Goal: Task Accomplishment & Management: Use online tool/utility

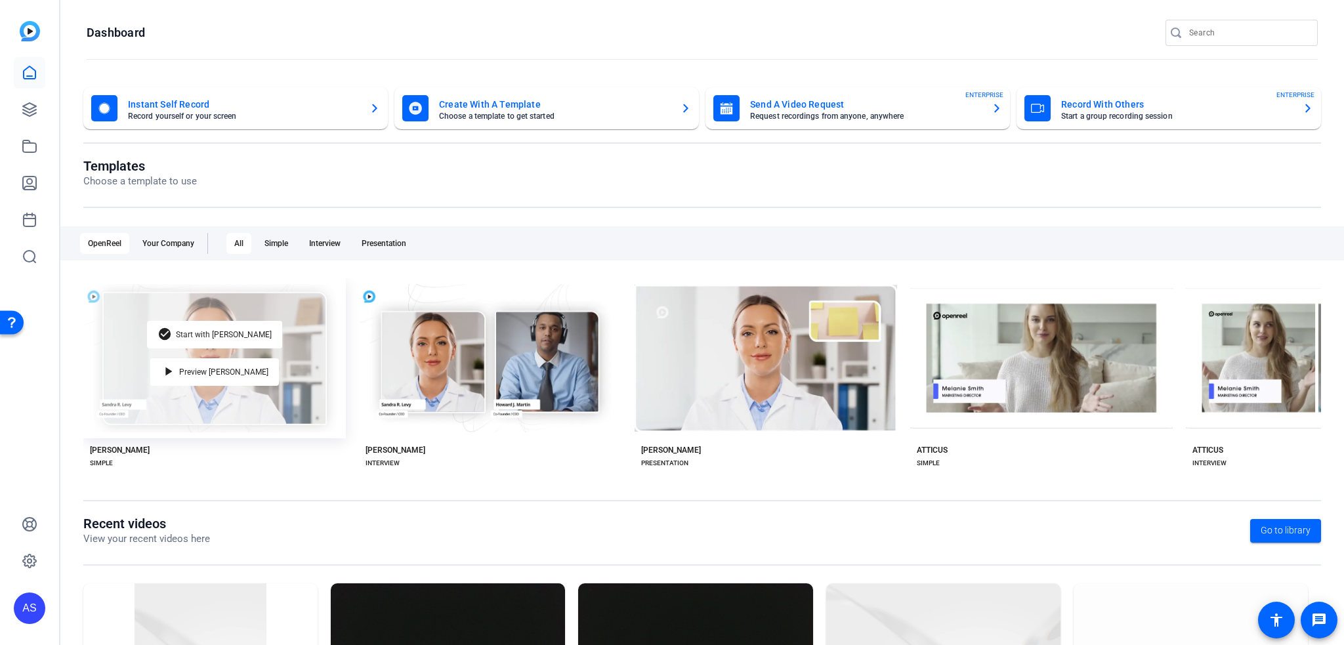
click at [328, 371] on div "check_circle Start with [PERSON_NAME] play_arrow Preview [PERSON_NAME]" at bounding box center [214, 358] width 262 height 160
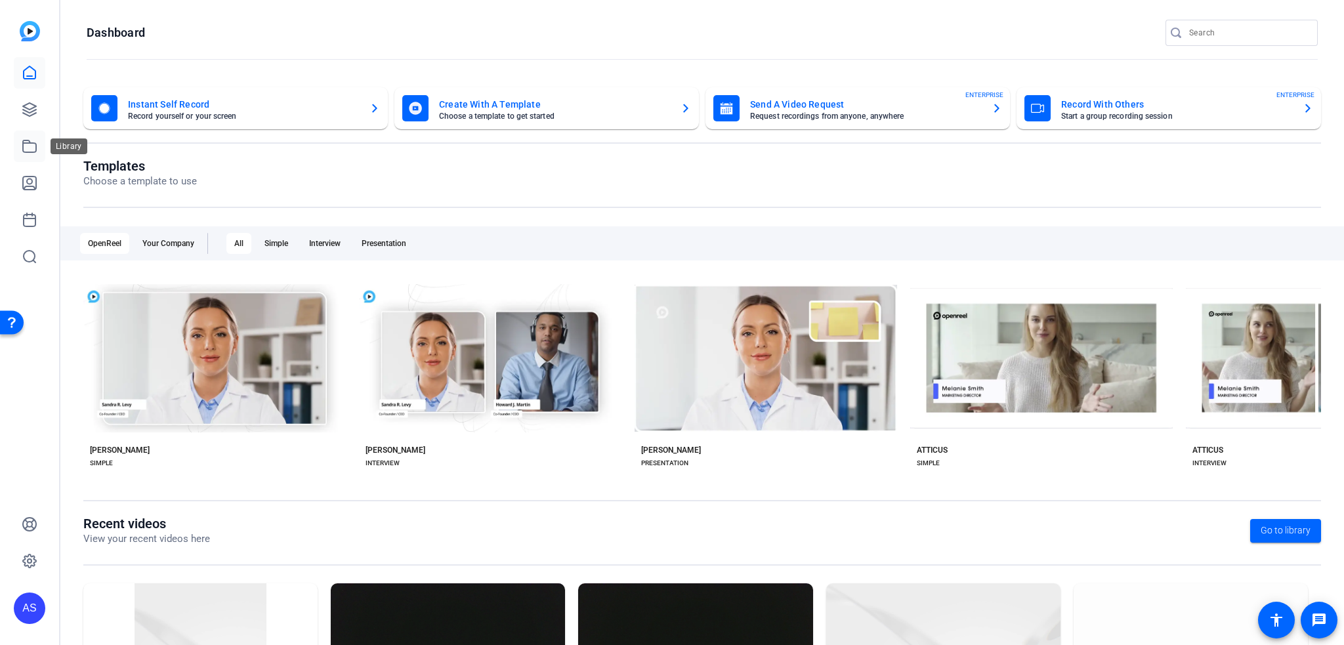
click at [25, 156] on link at bounding box center [29, 146] width 31 height 31
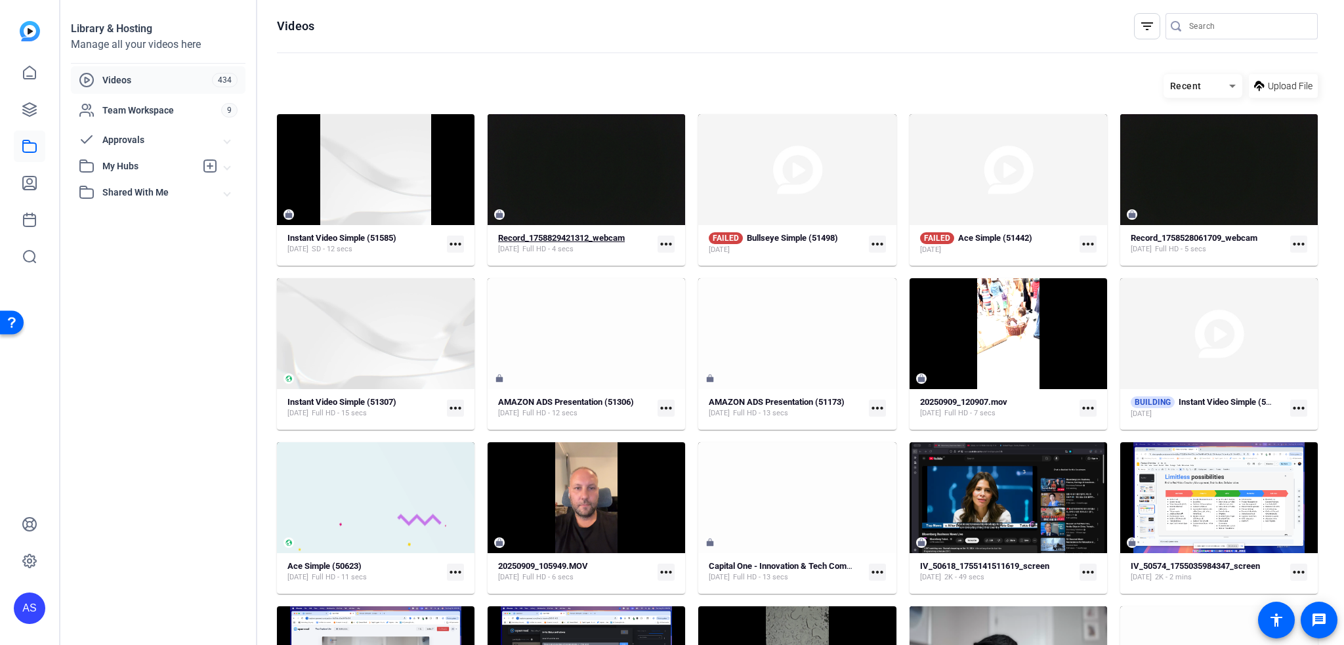
click at [544, 237] on strong "Record_1758829421312_webcam" at bounding box center [561, 238] width 127 height 10
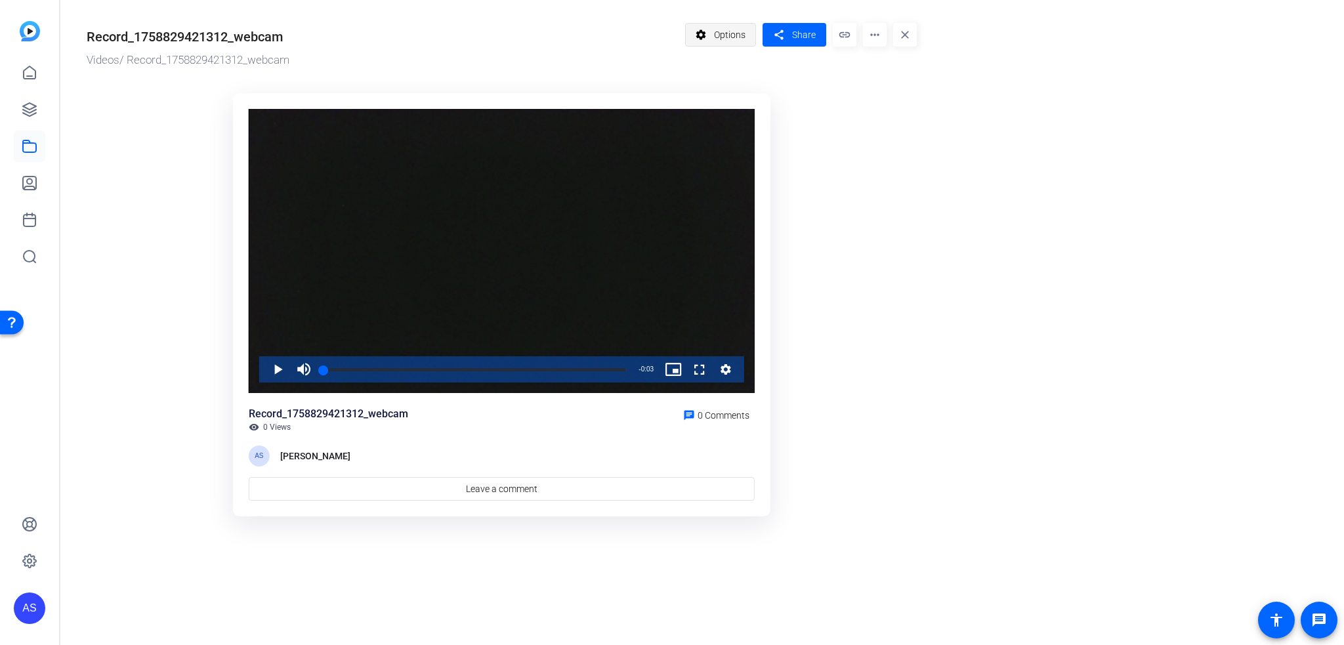
click at [701, 34] on mat-icon "settings" at bounding box center [701, 34] width 16 height 25
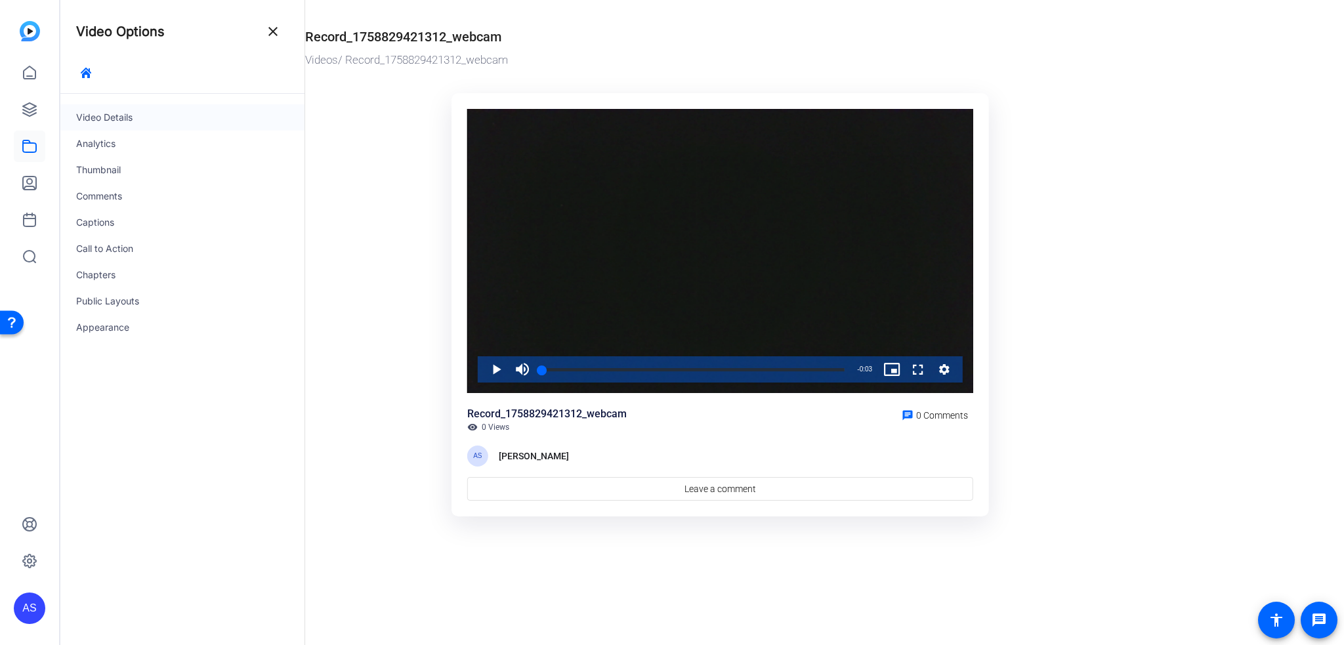
click at [196, 128] on div "Video Details" at bounding box center [182, 117] width 244 height 26
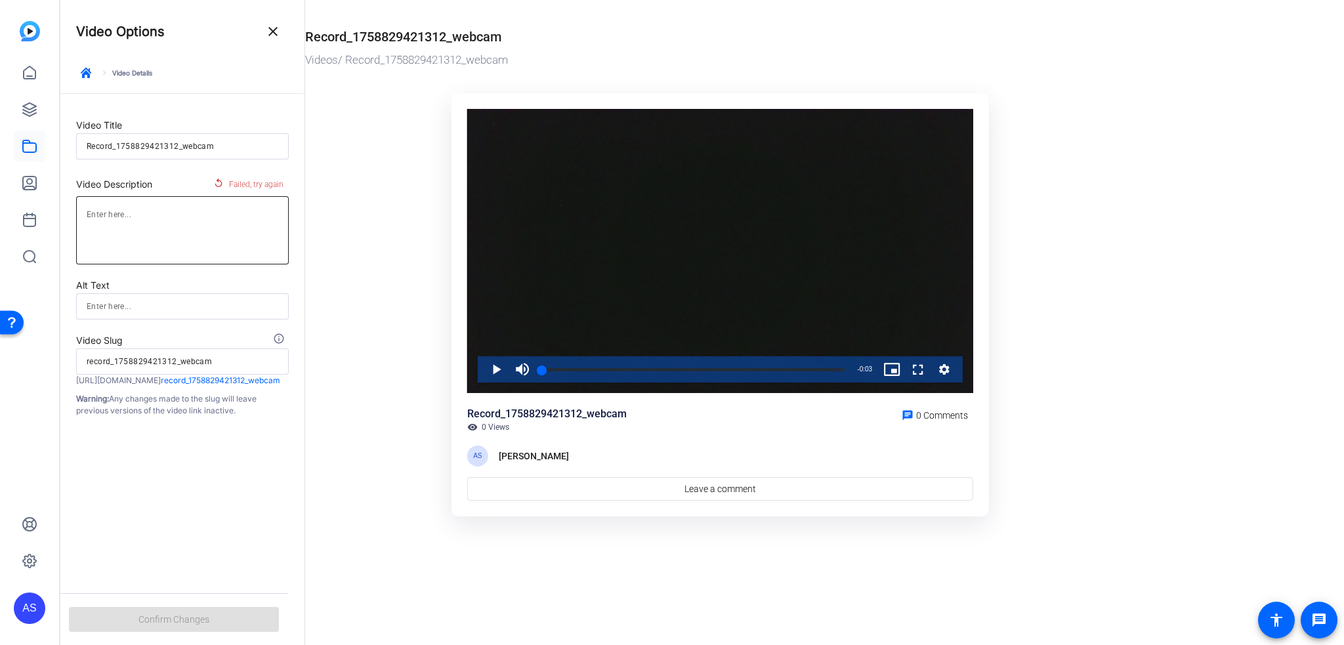
click at [186, 222] on textarea at bounding box center [183, 230] width 192 height 47
click at [89, 71] on icon "button" at bounding box center [86, 73] width 10 height 10
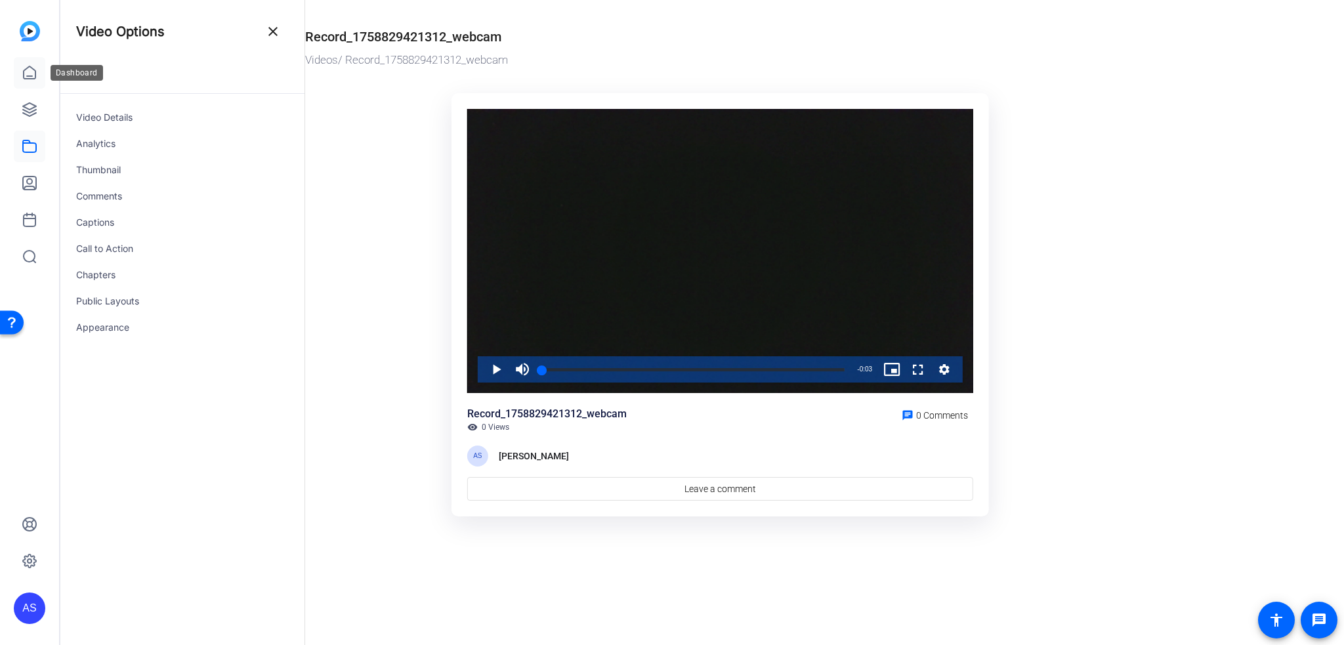
click at [39, 75] on link at bounding box center [29, 72] width 31 height 31
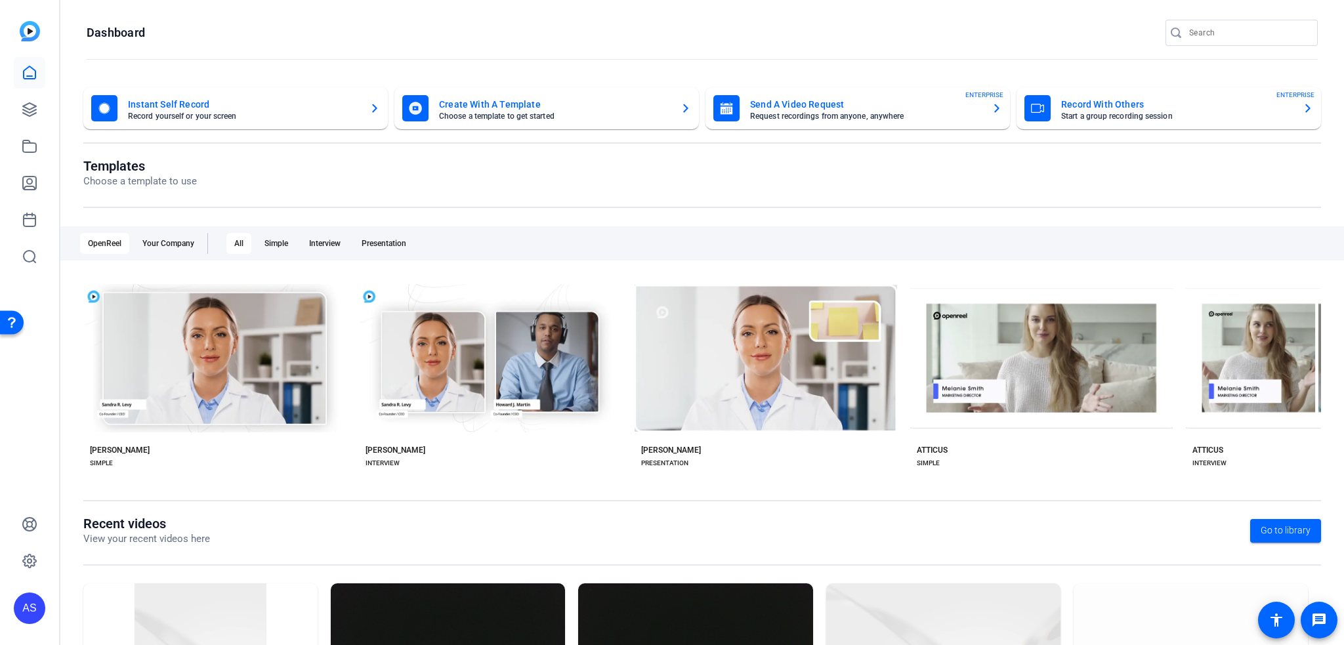
click at [145, 100] on mat-card-title "Instant Self Record" at bounding box center [243, 104] width 231 height 16
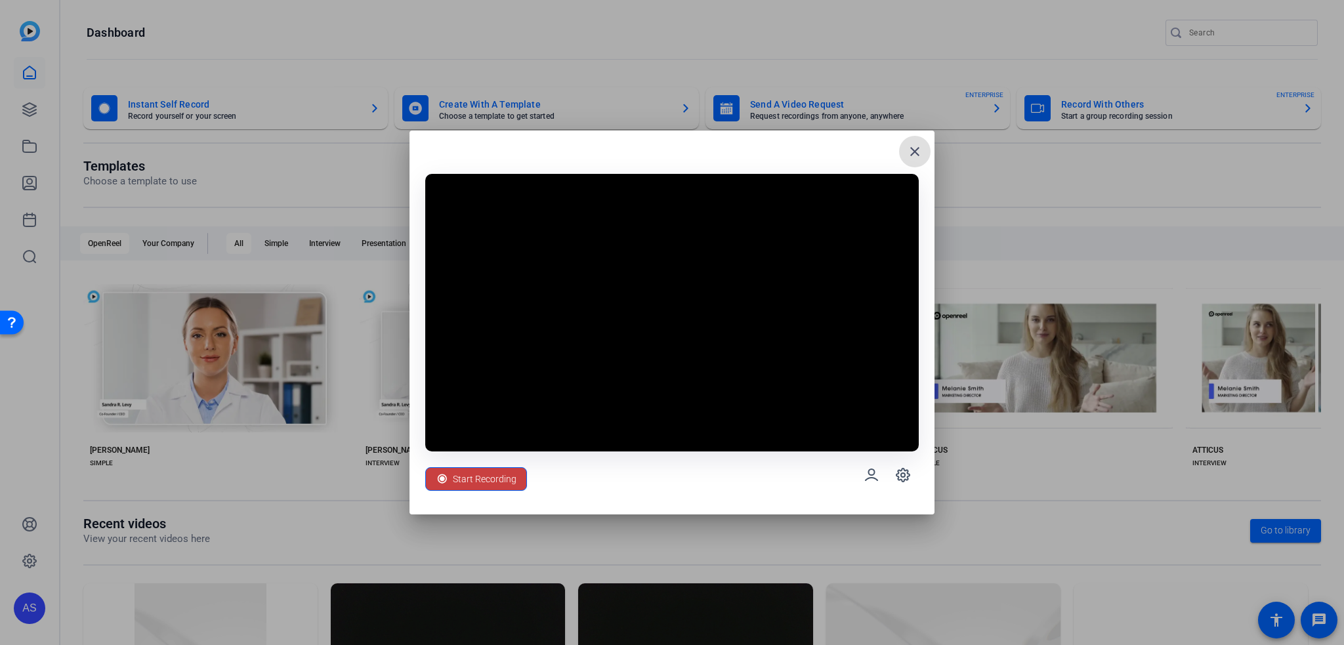
click at [499, 468] on span "Start Recording" at bounding box center [485, 478] width 64 height 25
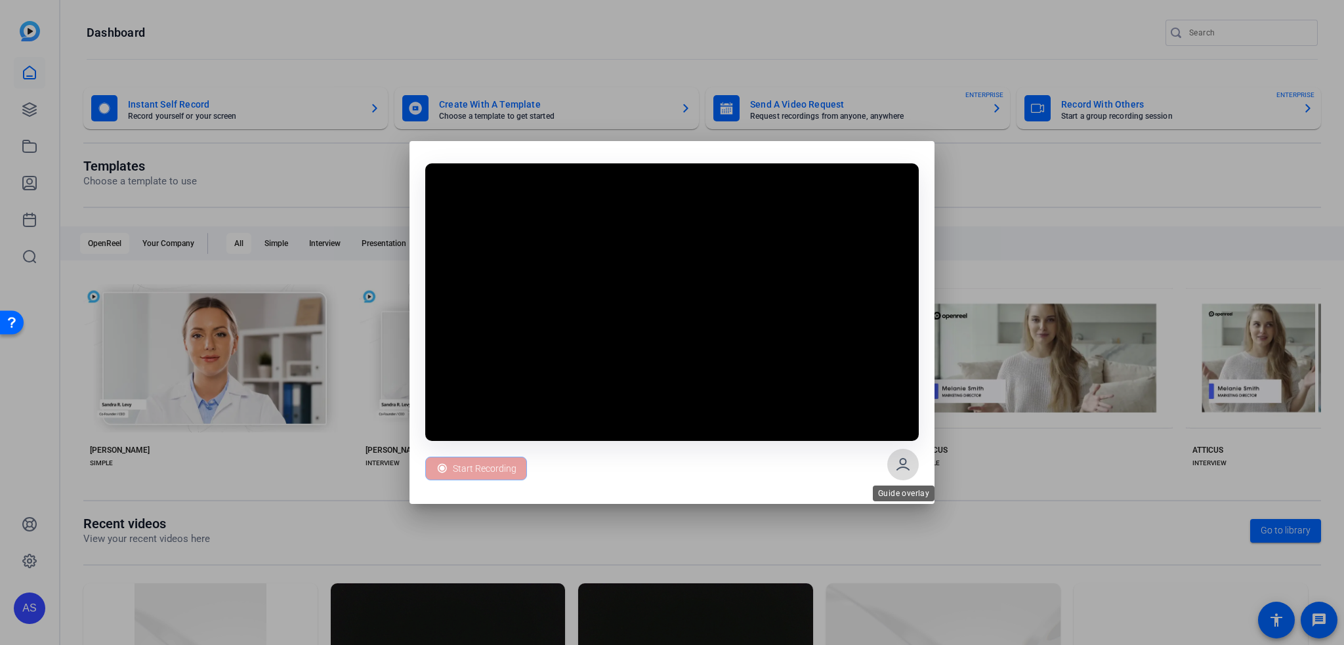
click at [897, 464] on icon at bounding box center [903, 465] width 16 height 16
click at [499, 468] on span "Stop 00:00:01" at bounding box center [481, 468] width 56 height 25
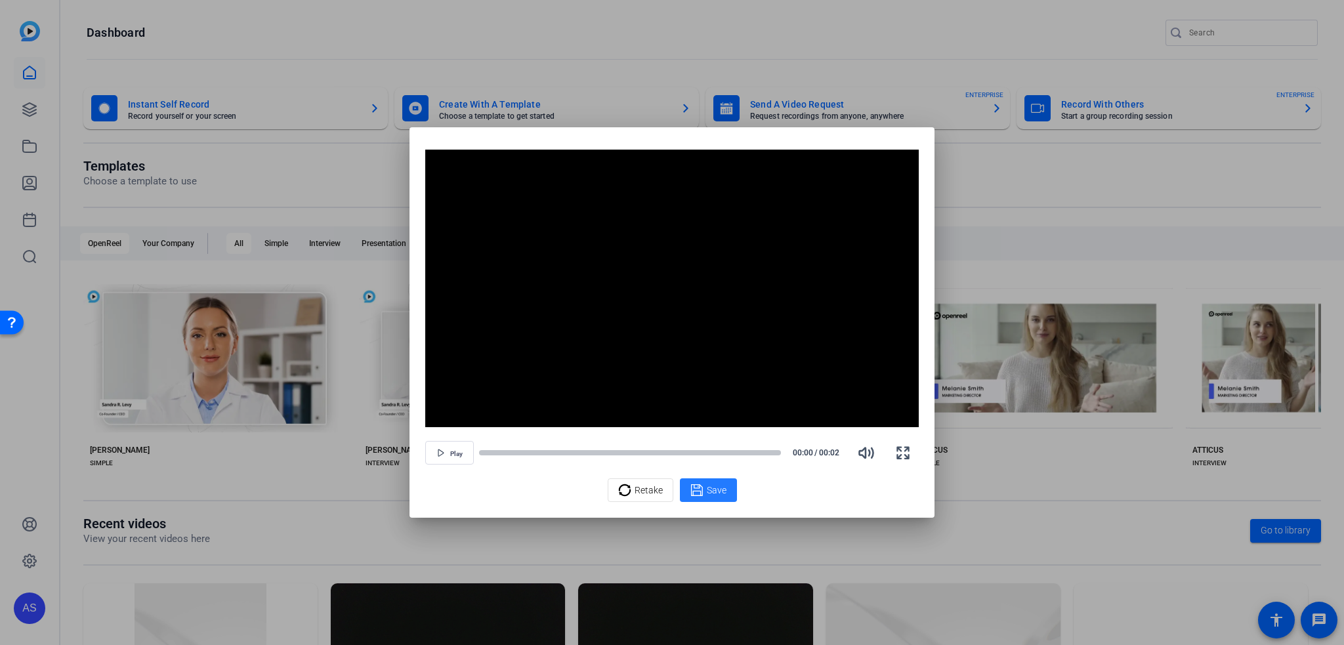
click at [698, 489] on icon at bounding box center [696, 490] width 13 height 16
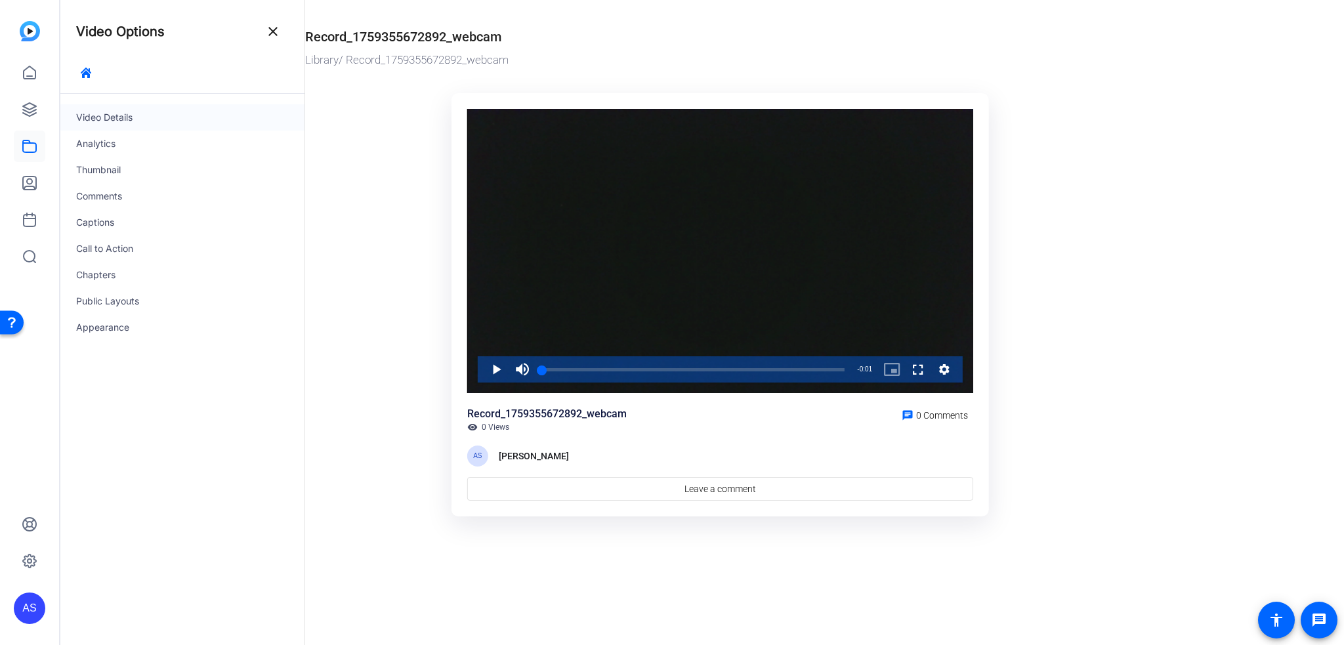
click at [196, 122] on div "Video Details" at bounding box center [182, 117] width 244 height 26
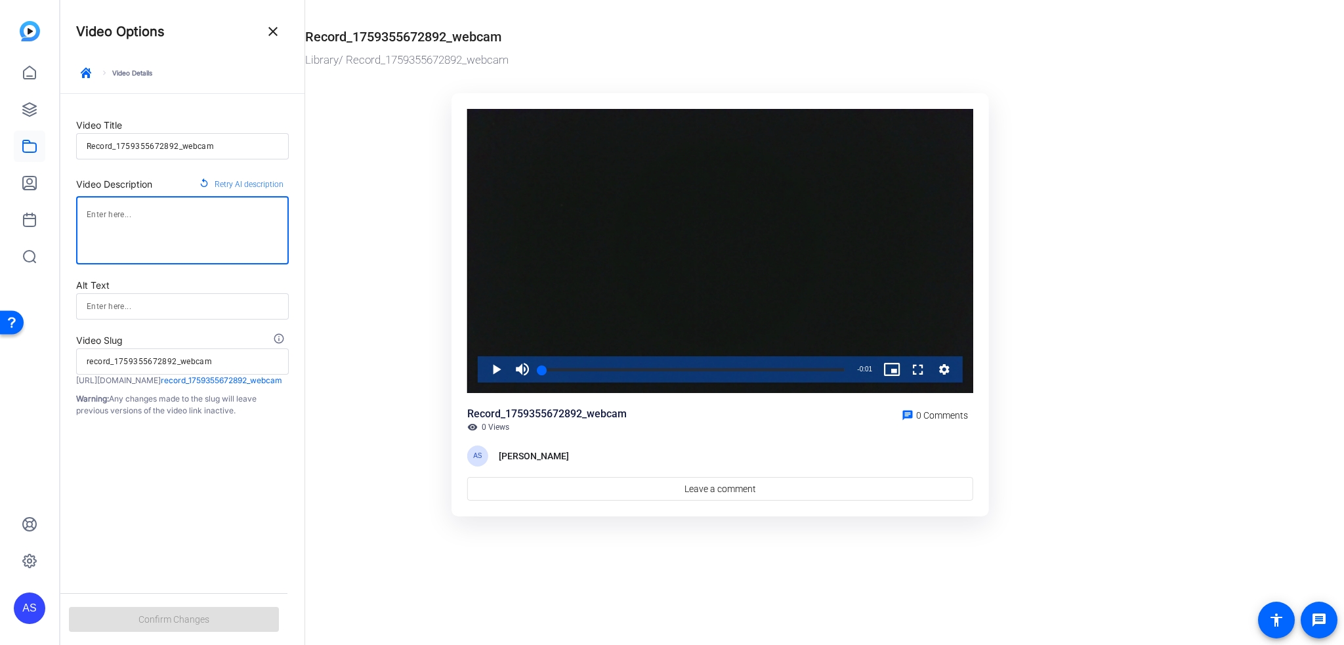
click at [237, 236] on textarea at bounding box center [183, 230] width 192 height 47
type textarea "hdhdhdh"
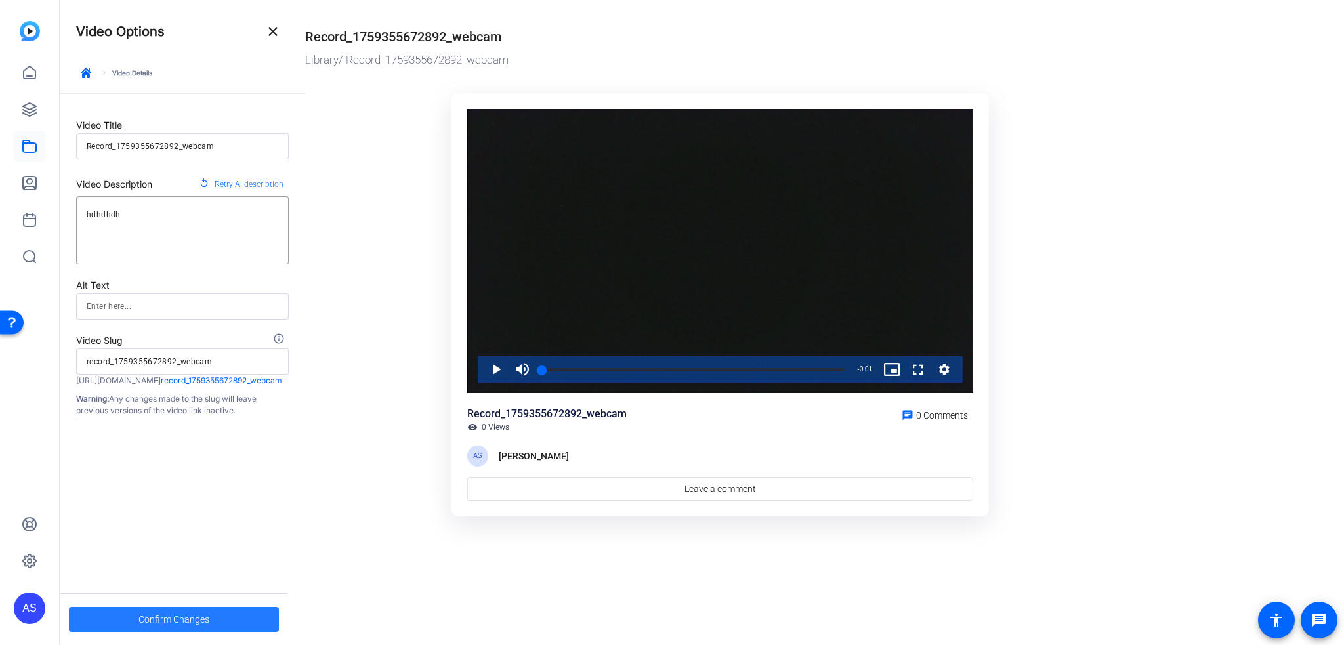
click at [257, 613] on span at bounding box center [174, 619] width 210 height 31
click at [92, 72] on span "button" at bounding box center [85, 72] width 31 height 31
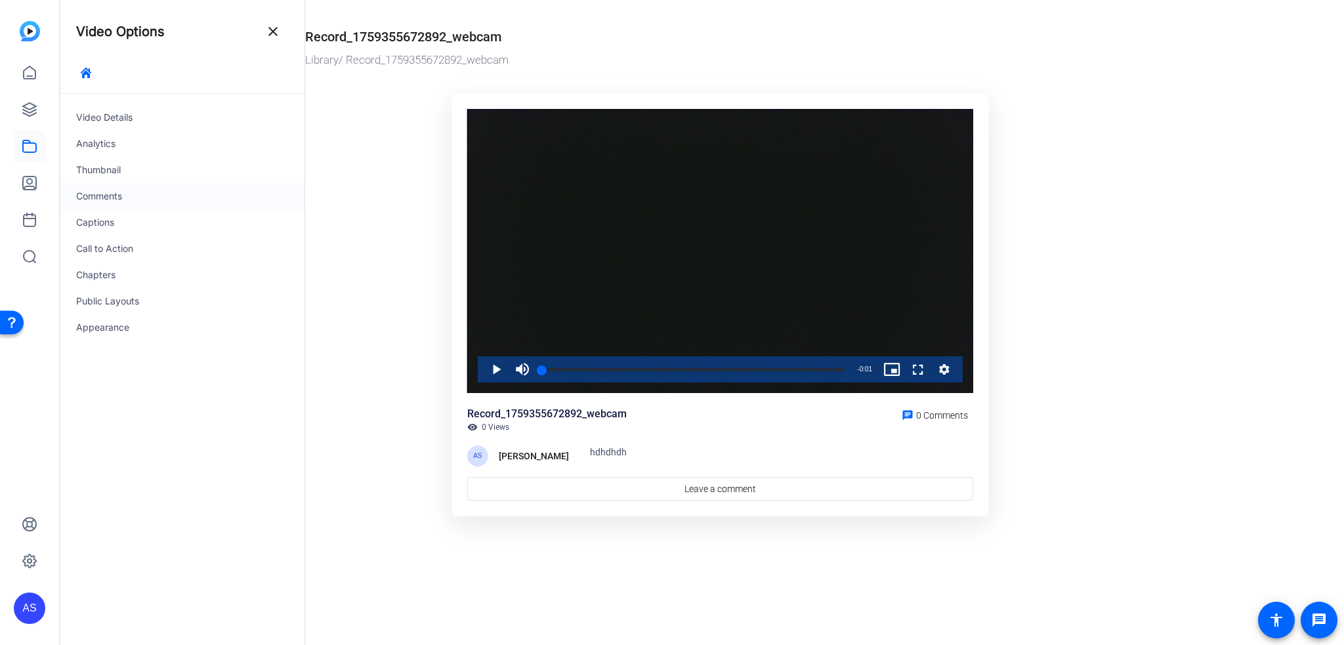
click at [142, 199] on div "Comments" at bounding box center [182, 196] width 244 height 26
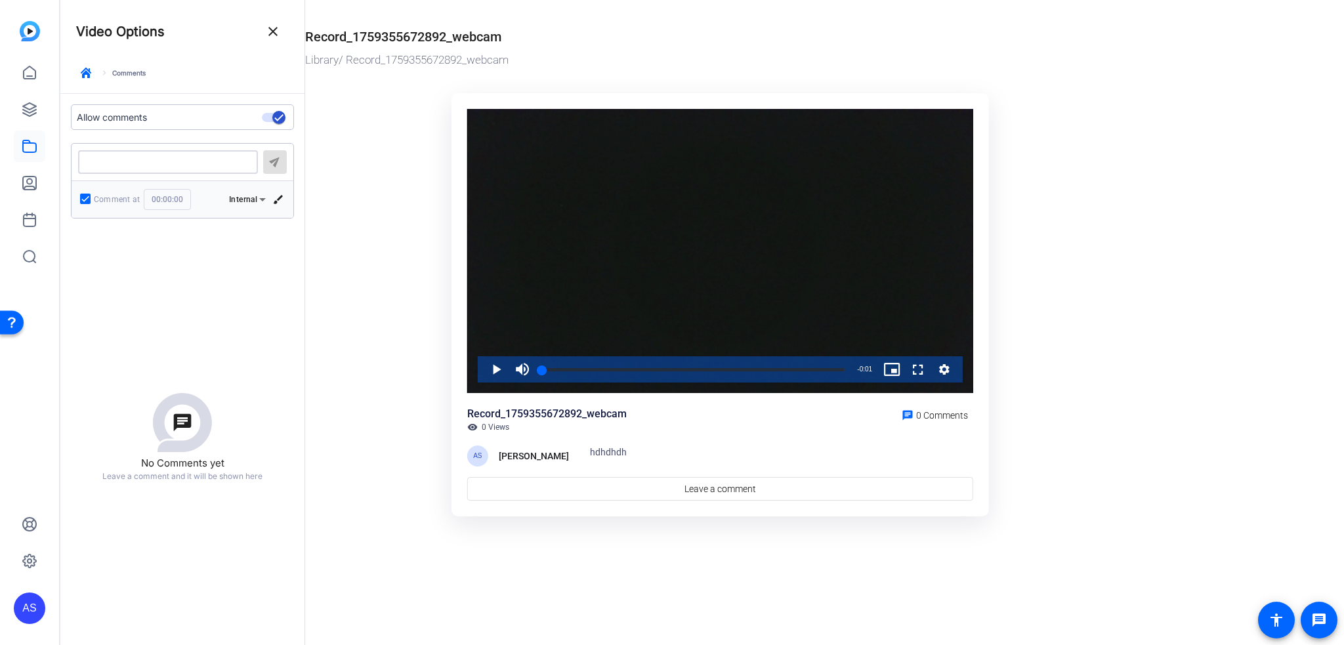
click at [151, 160] on textarea at bounding box center [168, 162] width 159 height 10
type textarea "dhfdhdfhdfdfh"
click at [275, 165] on mat-icon "send" at bounding box center [275, 161] width 16 height 16
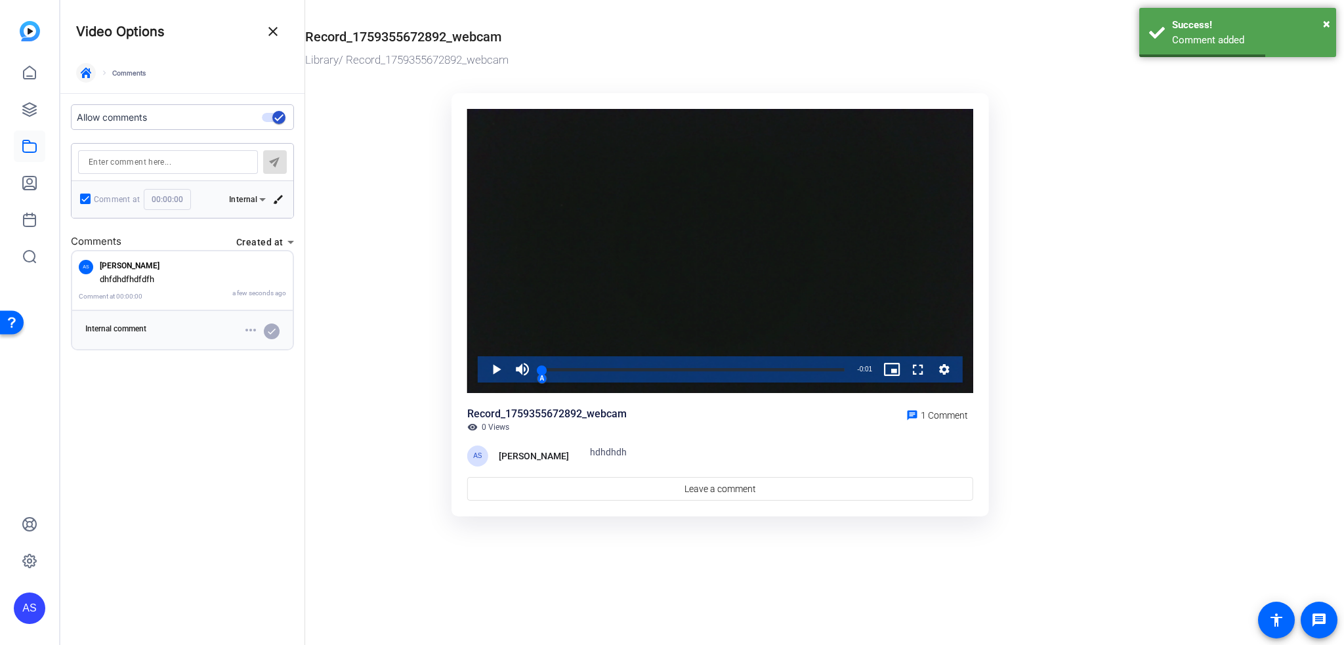
click at [91, 72] on button "button" at bounding box center [86, 73] width 20 height 20
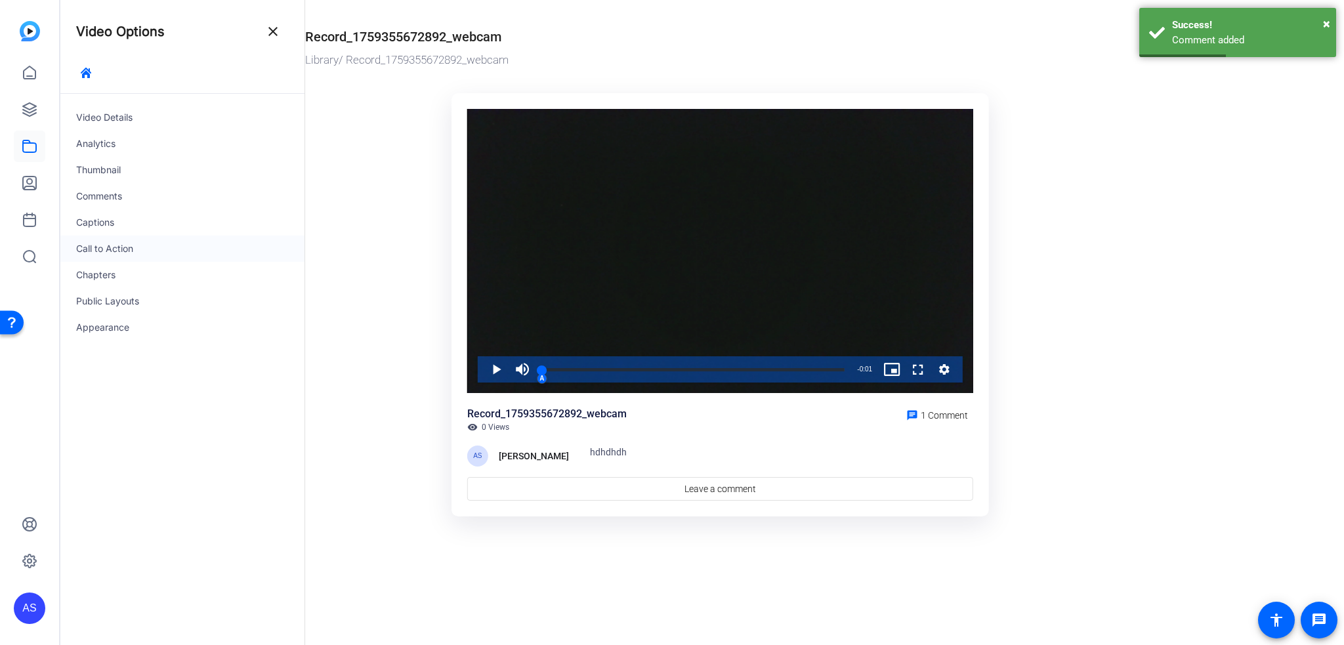
click at [137, 236] on div "Call to Action" at bounding box center [182, 249] width 244 height 26
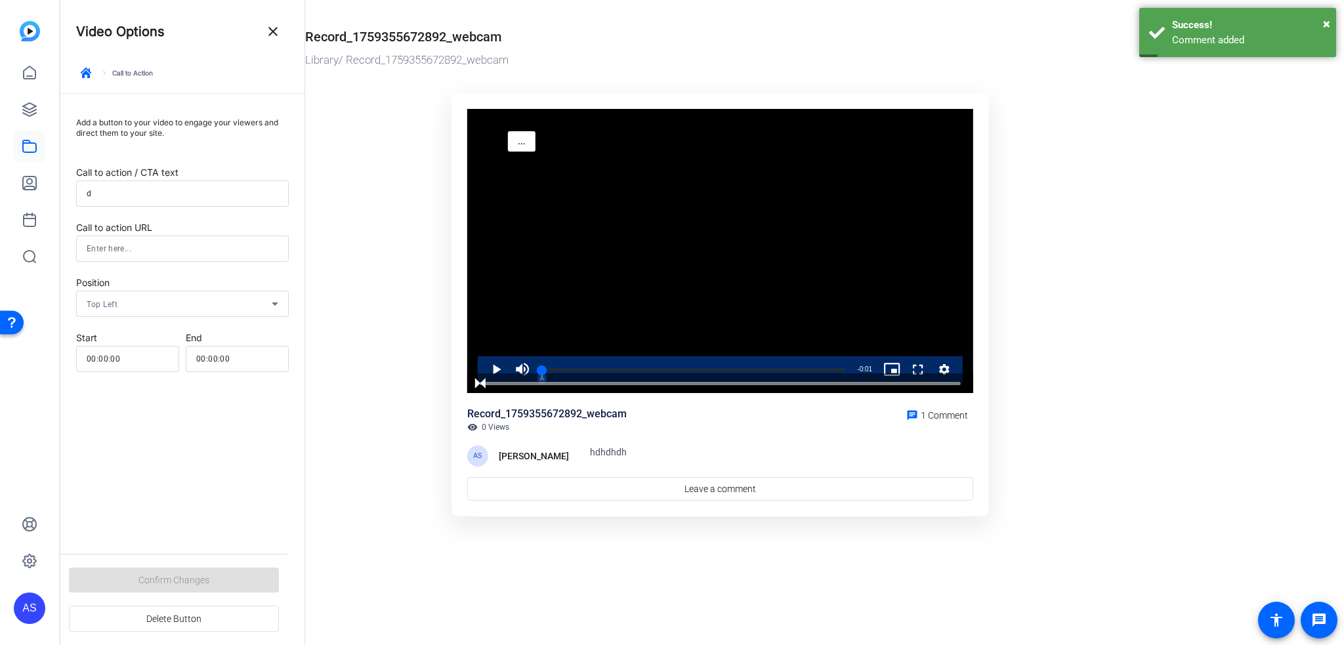
click at [150, 193] on input "d" at bounding box center [183, 194] width 192 height 16
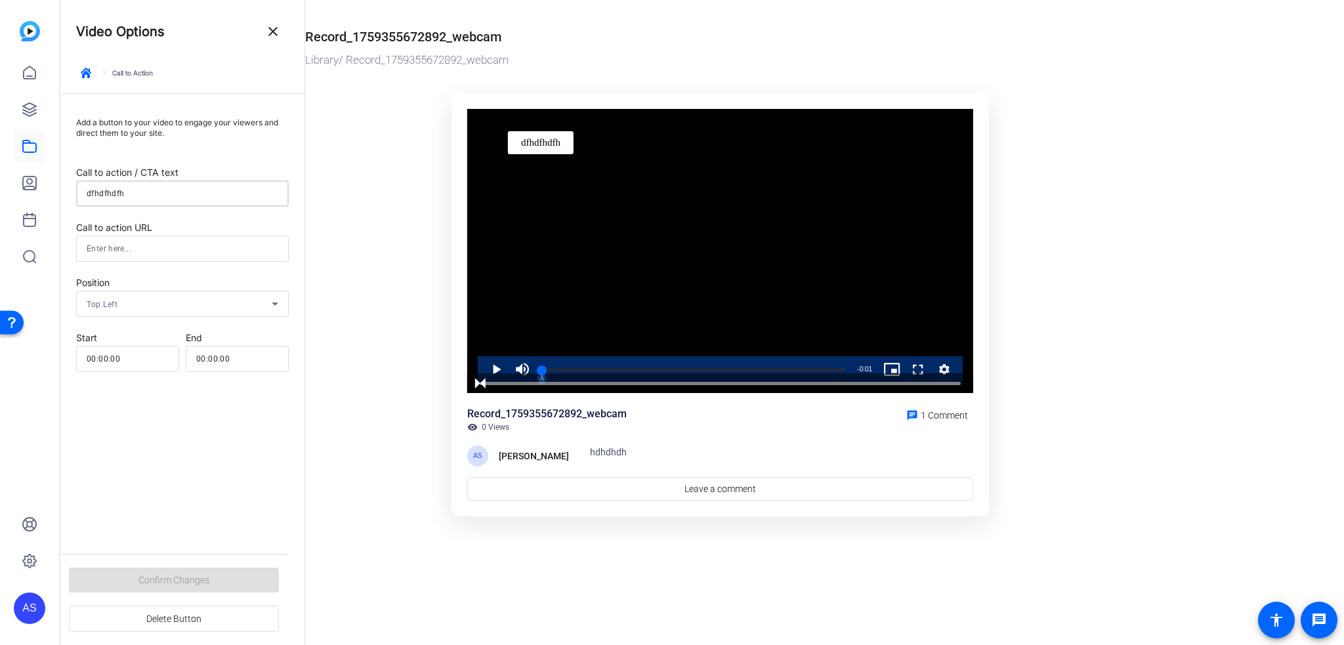
type input "dfhdfhdfh"
click at [203, 571] on div "Confirm Changes Delete Button" at bounding box center [173, 599] width 227 height 91
click at [178, 299] on div "Top Left" at bounding box center [179, 304] width 185 height 16
click at [178, 301] on div at bounding box center [672, 322] width 1344 height 645
click at [173, 245] on input at bounding box center [183, 249] width 192 height 16
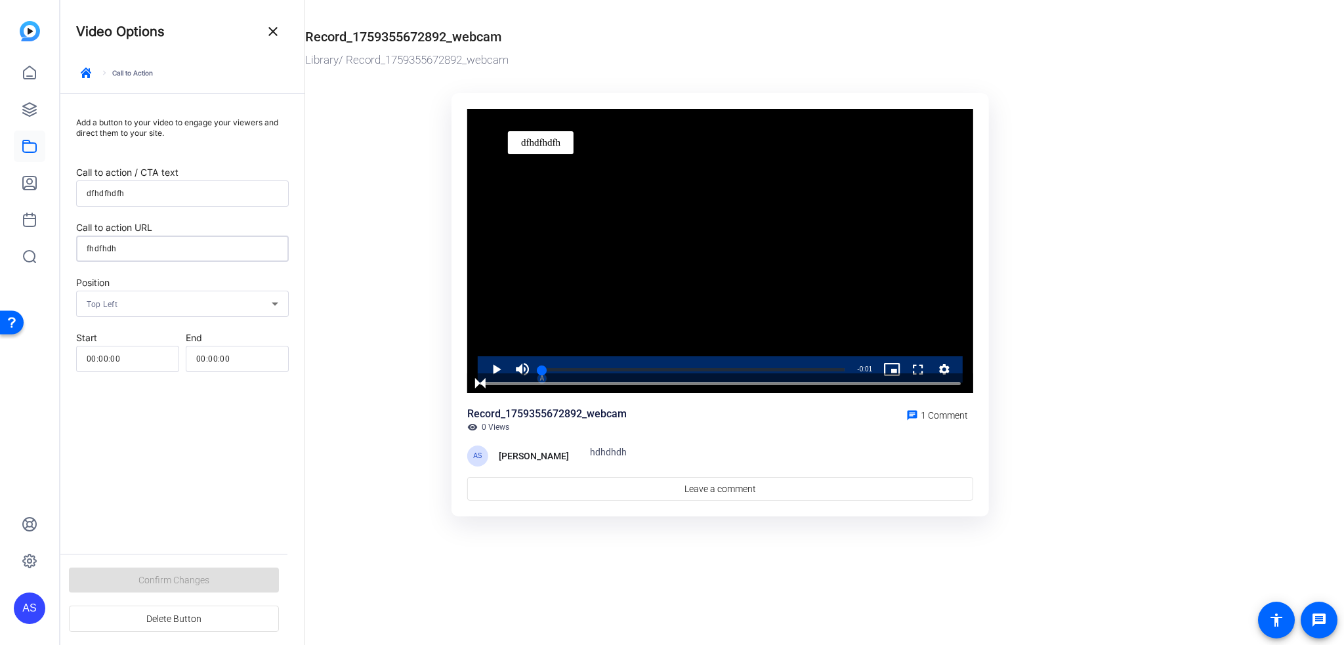
click at [207, 549] on div "Add a button to your video to engage your viewers and direct them to your site.…" at bounding box center [182, 335] width 244 height 483
click at [165, 246] on input "fhdfhdh" at bounding box center [183, 249] width 192 height 16
type input "[EMAIL_ADDRESS][DOMAIN_NAME]"
click at [167, 594] on div "Confirm Changes Delete Button" at bounding box center [173, 599] width 227 height 91
click at [180, 582] on div "Confirm Changes Delete Button" at bounding box center [173, 599] width 227 height 91
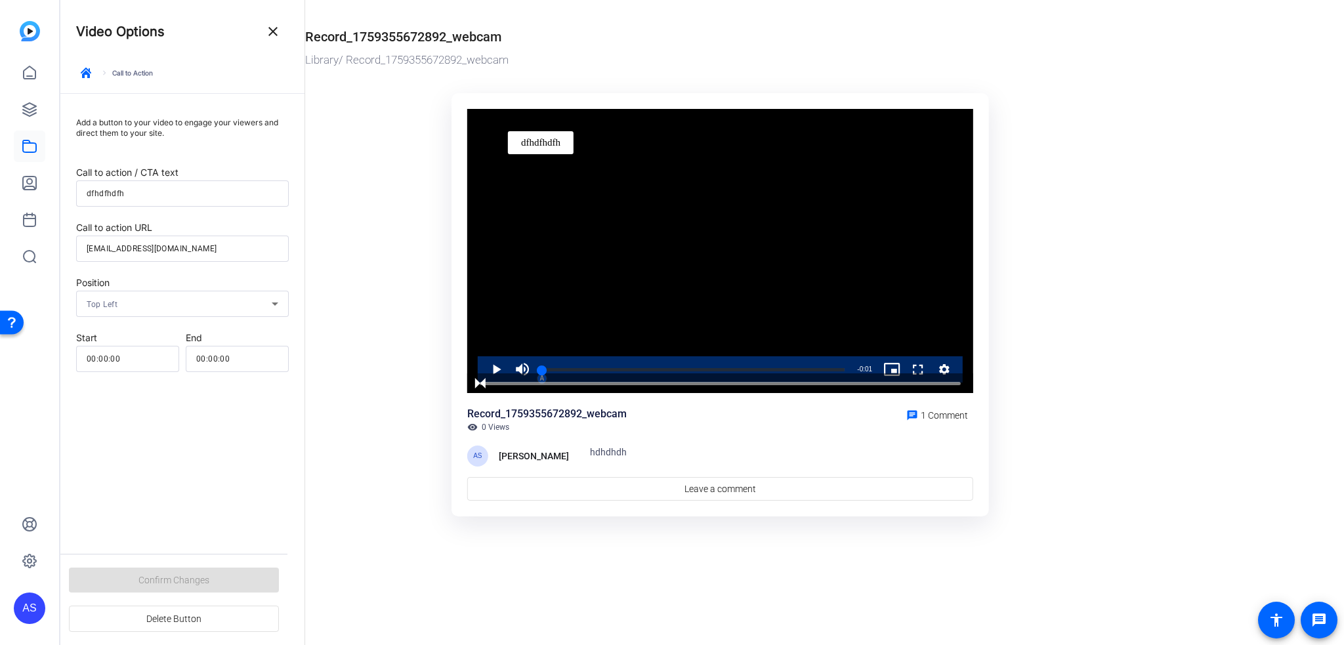
click at [180, 582] on div "Confirm Changes Delete Button" at bounding box center [173, 599] width 227 height 91
drag, startPoint x: 183, startPoint y: 529, endPoint x: 189, endPoint y: 560, distance: 30.7
click at [186, 541] on div "Add a button to your video to engage your viewers and direct them to your site.…" at bounding box center [182, 335] width 244 height 483
drag, startPoint x: 182, startPoint y: 522, endPoint x: 184, endPoint y: 508, distance: 13.9
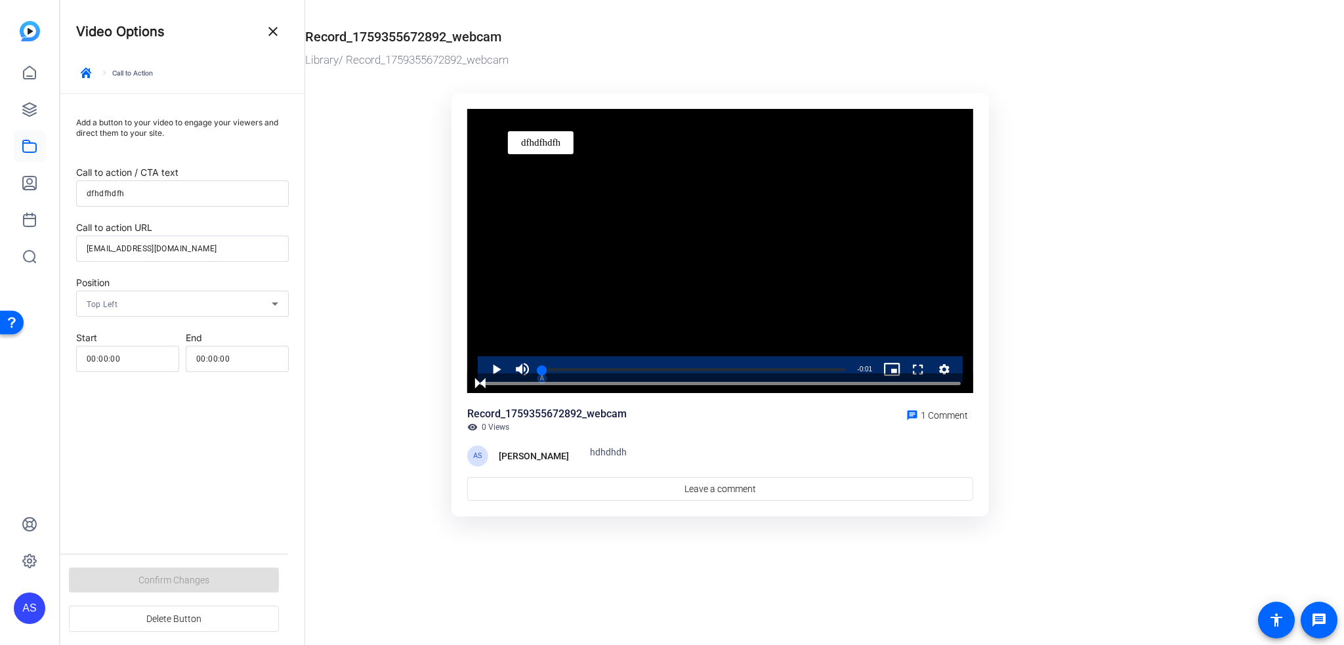
click at [182, 522] on div "Add a button to your video to engage your viewers and direct them to your site.…" at bounding box center [182, 335] width 244 height 483
drag, startPoint x: 248, startPoint y: 361, endPoint x: 211, endPoint y: 360, distance: 36.7
click at [211, 360] on input "00:00:00" at bounding box center [237, 359] width 82 height 16
click at [222, 359] on input "00:00:00" at bounding box center [237, 359] width 82 height 16
drag, startPoint x: 220, startPoint y: 358, endPoint x: 249, endPoint y: 359, distance: 28.9
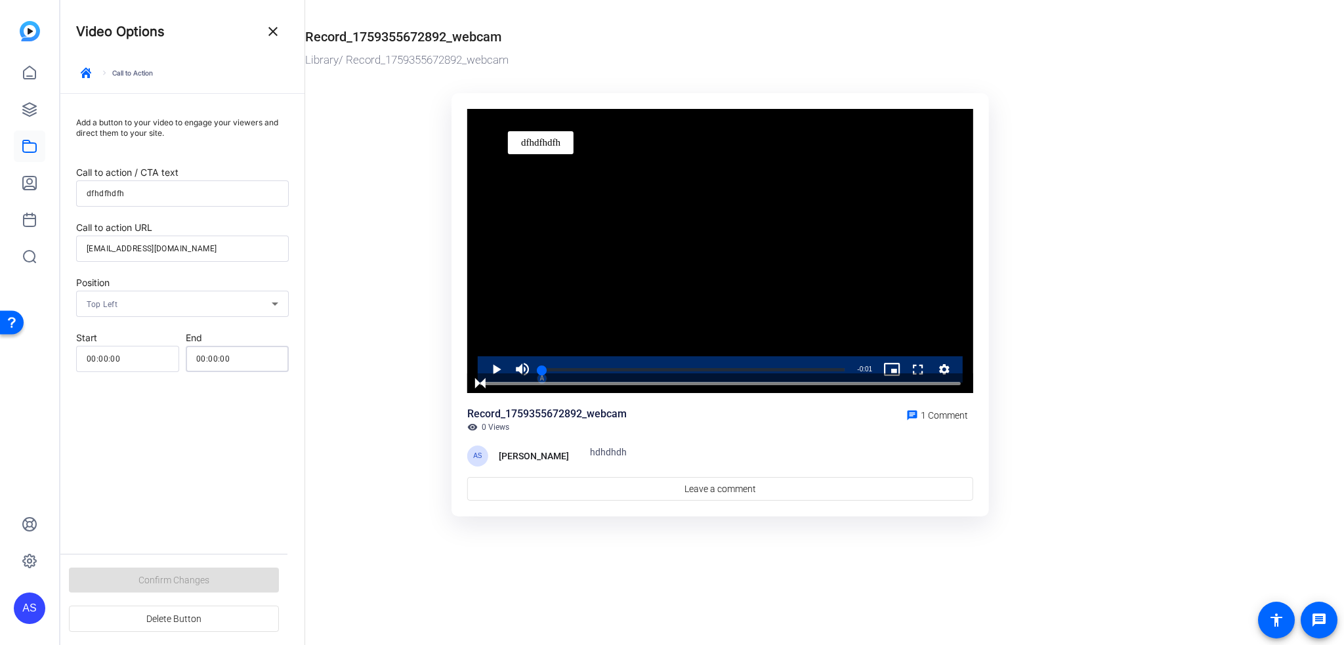
click at [249, 359] on input "00:00:00" at bounding box center [237, 359] width 82 height 16
type input "00:00:01"
click at [230, 580] on span at bounding box center [174, 579] width 210 height 31
click at [90, 76] on icon "button" at bounding box center [86, 73] width 10 height 10
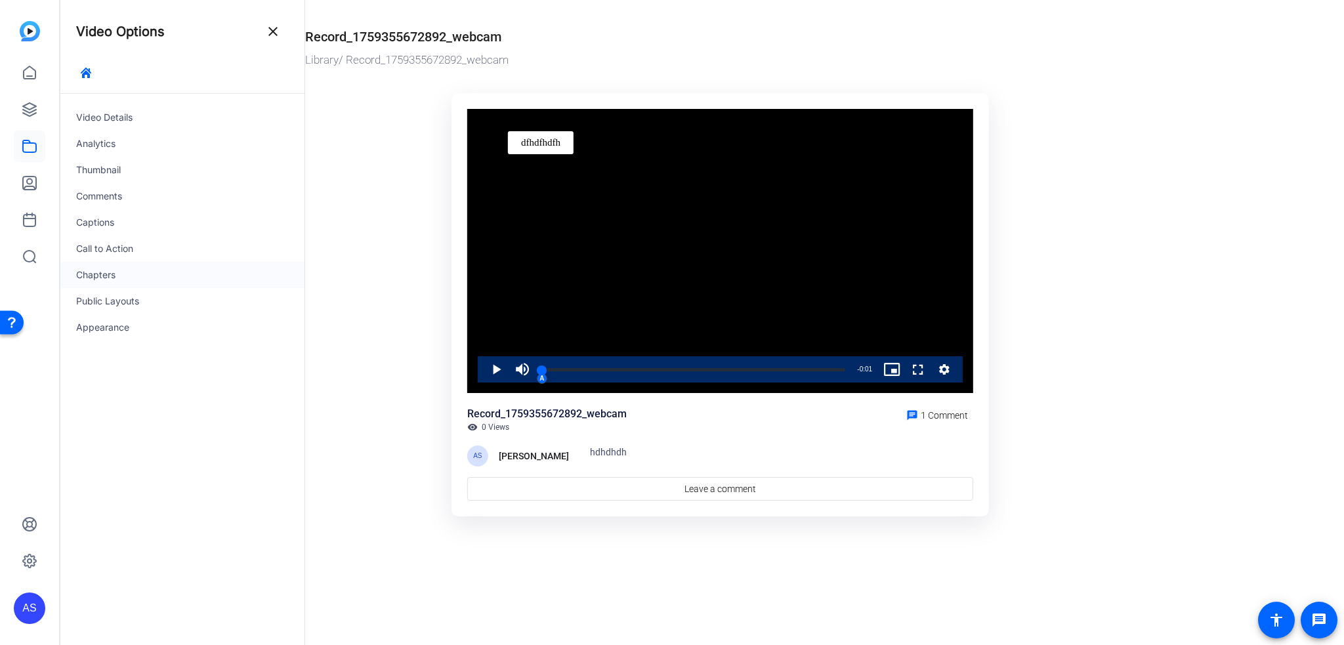
click at [149, 264] on div "Chapters" at bounding box center [182, 275] width 244 height 26
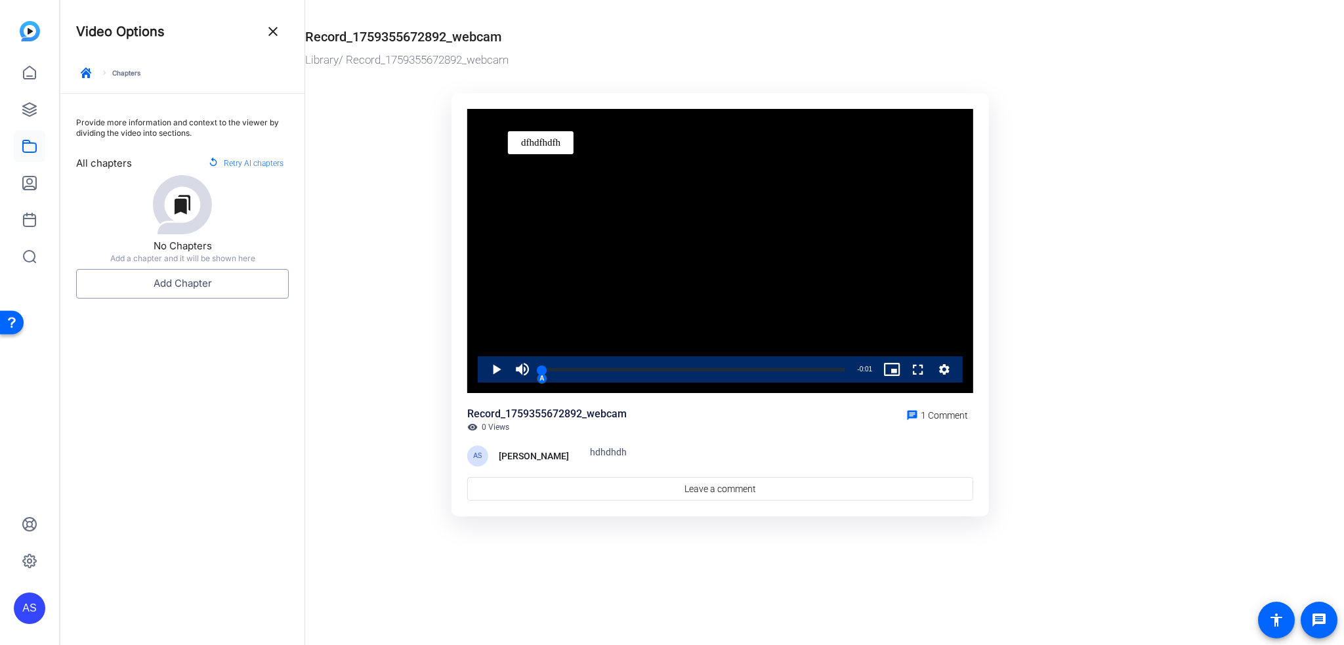
click at [163, 285] on button "Add Chapter" at bounding box center [182, 284] width 213 height 30
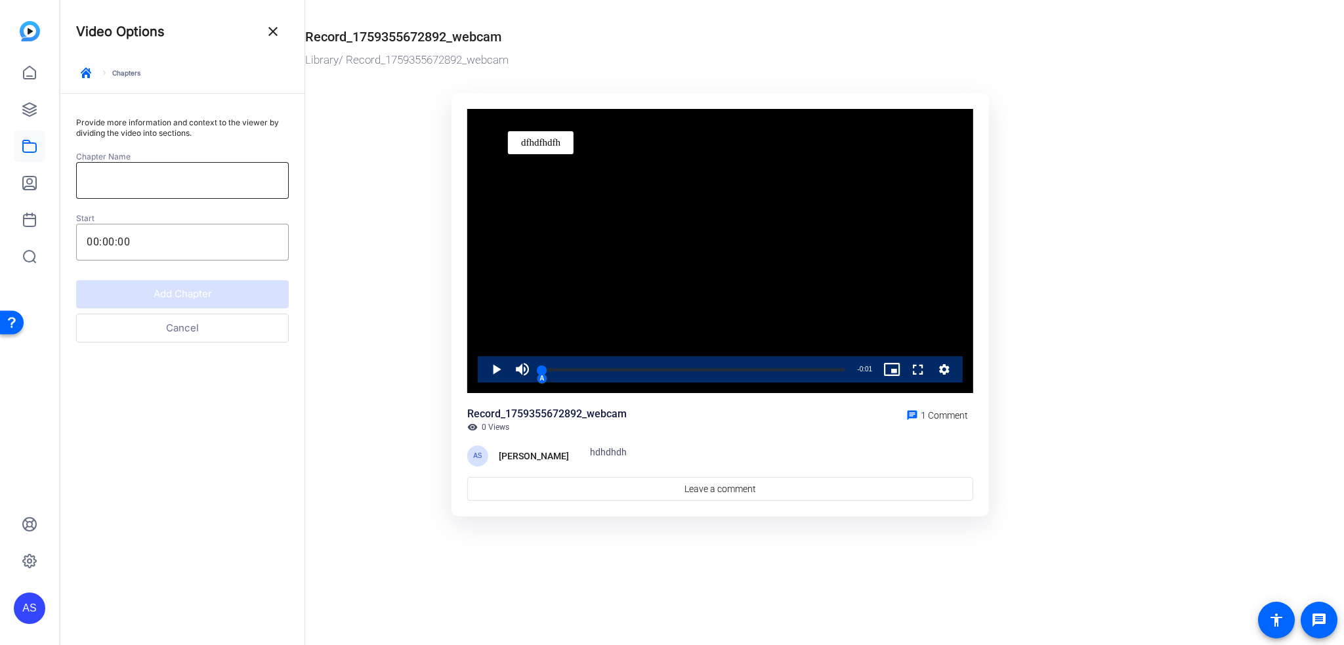
click at [150, 182] on input at bounding box center [183, 181] width 192 height 16
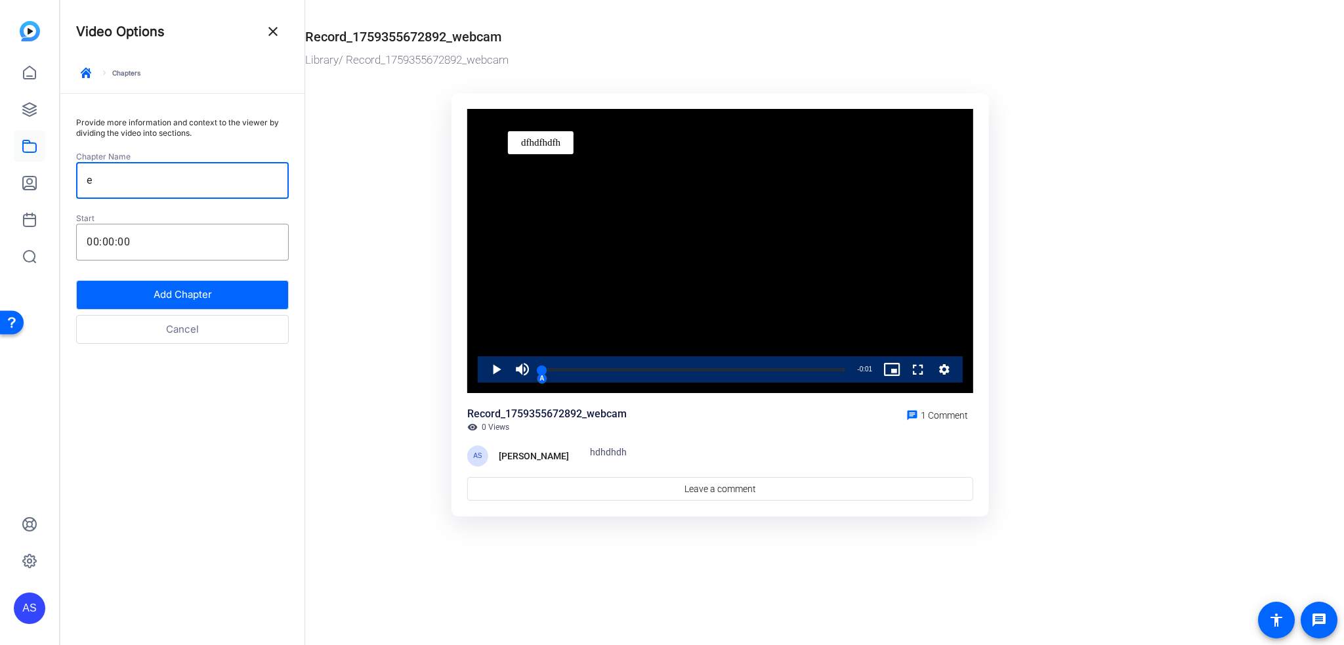
click at [150, 182] on input "e" at bounding box center [183, 181] width 192 height 16
type input "ewQEqe"
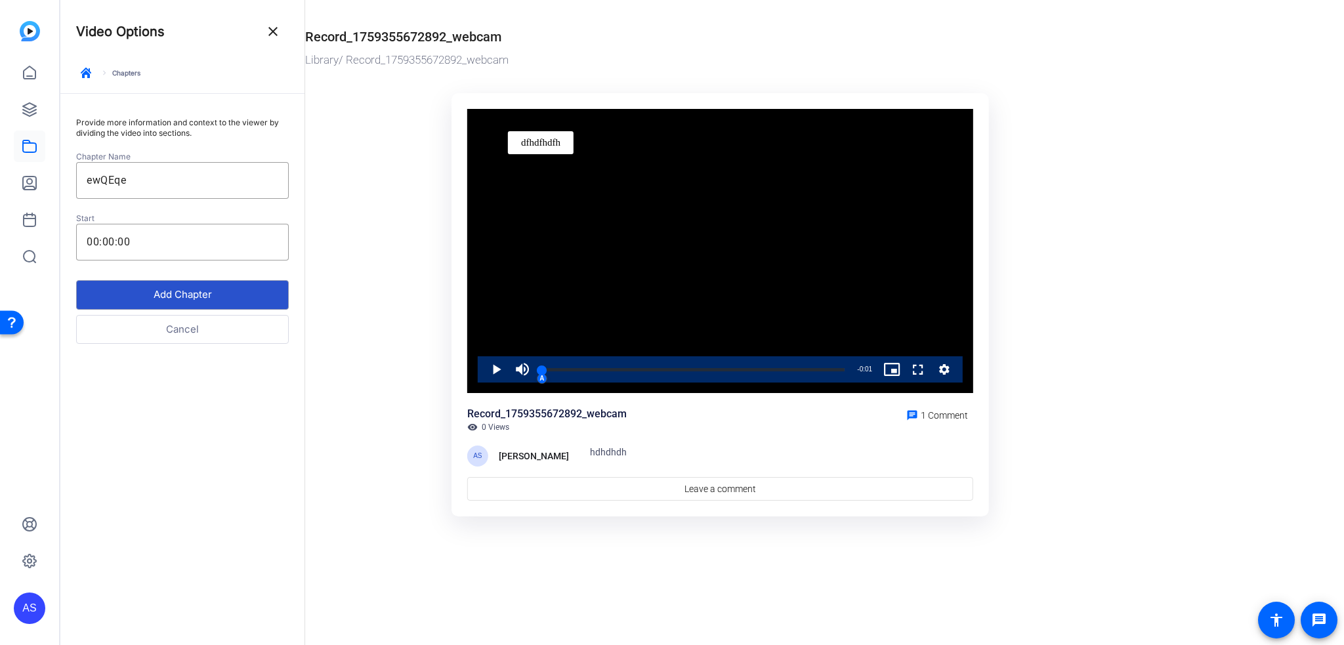
click at [184, 298] on button "Add Chapter" at bounding box center [182, 295] width 213 height 30
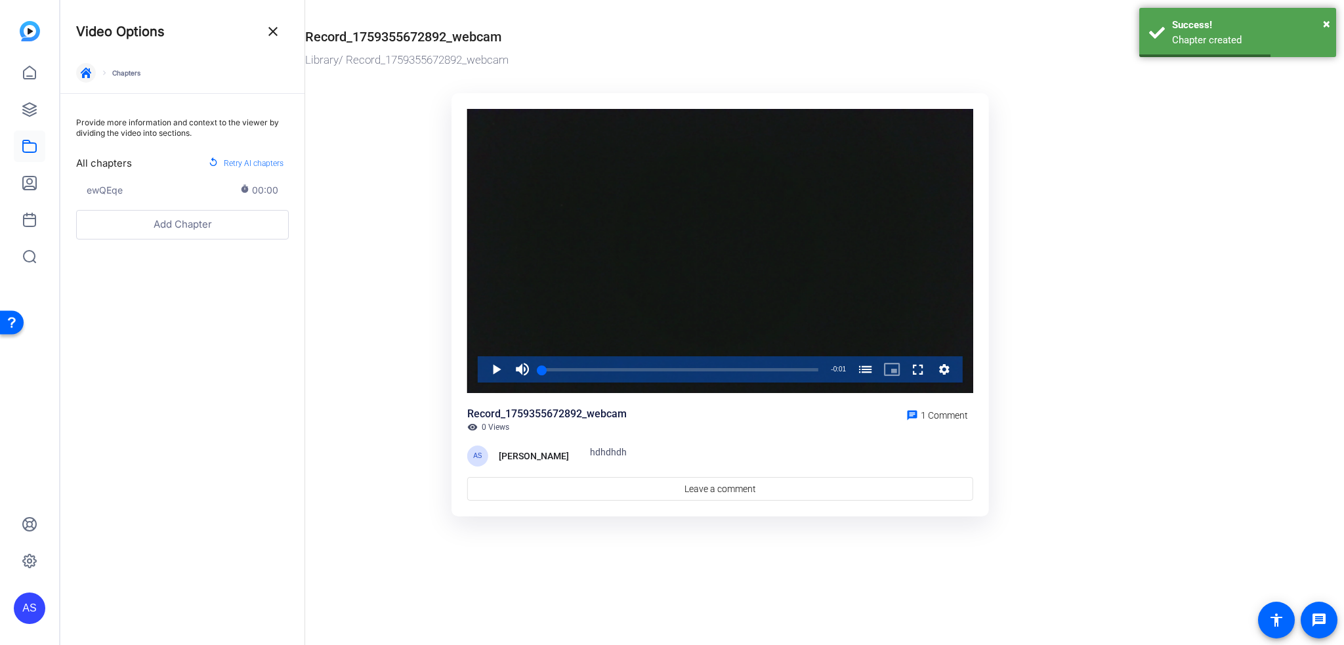
click at [89, 70] on icon "button" at bounding box center [86, 73] width 10 height 10
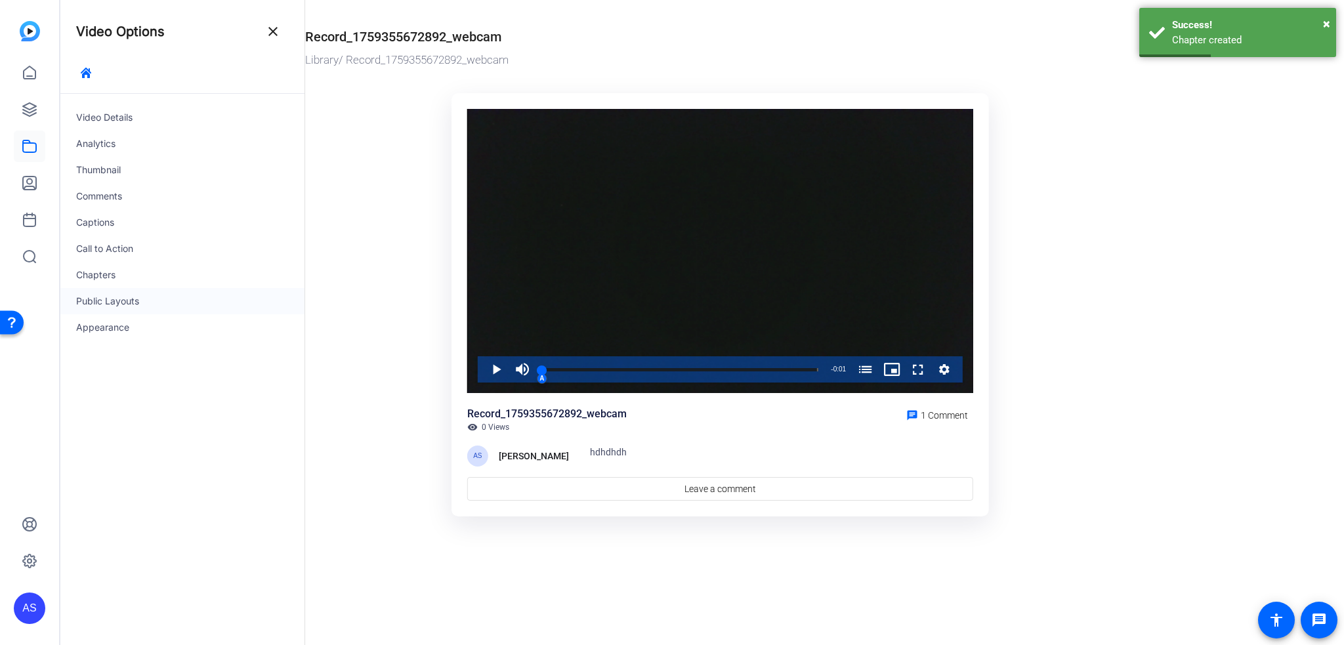
click at [115, 306] on div "Public Layouts" at bounding box center [182, 301] width 244 height 26
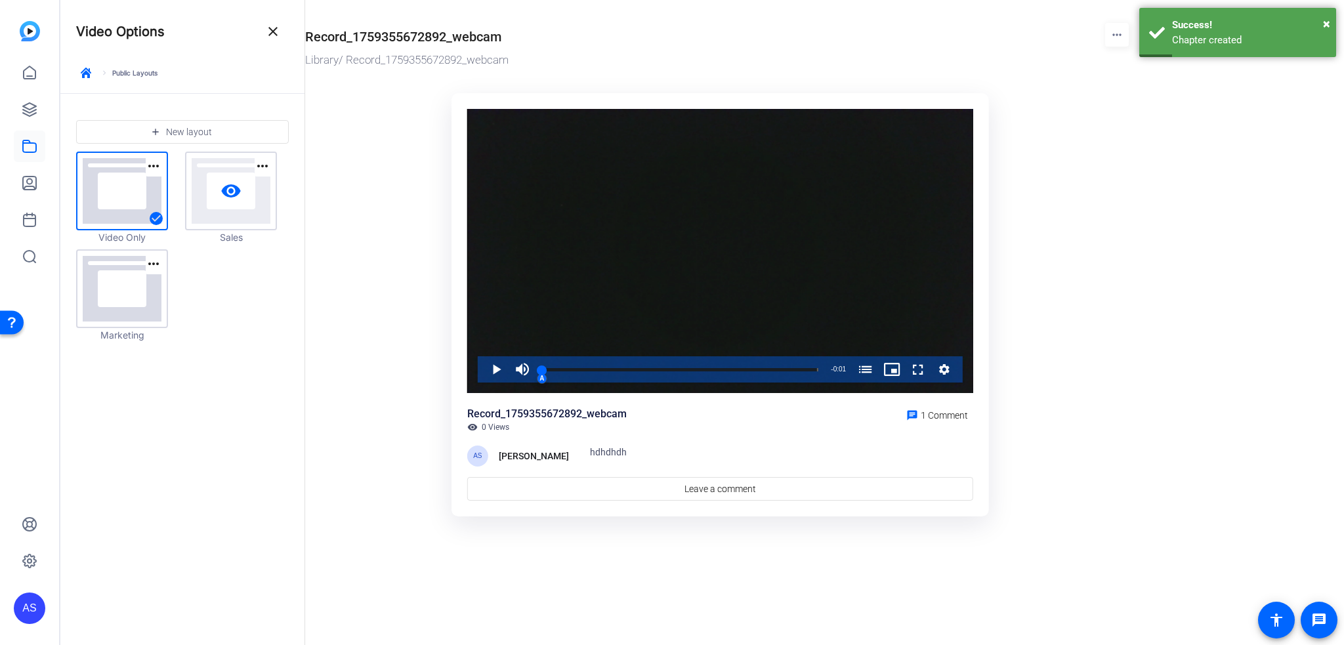
click at [220, 205] on link "visibility" at bounding box center [230, 191] width 89 height 76
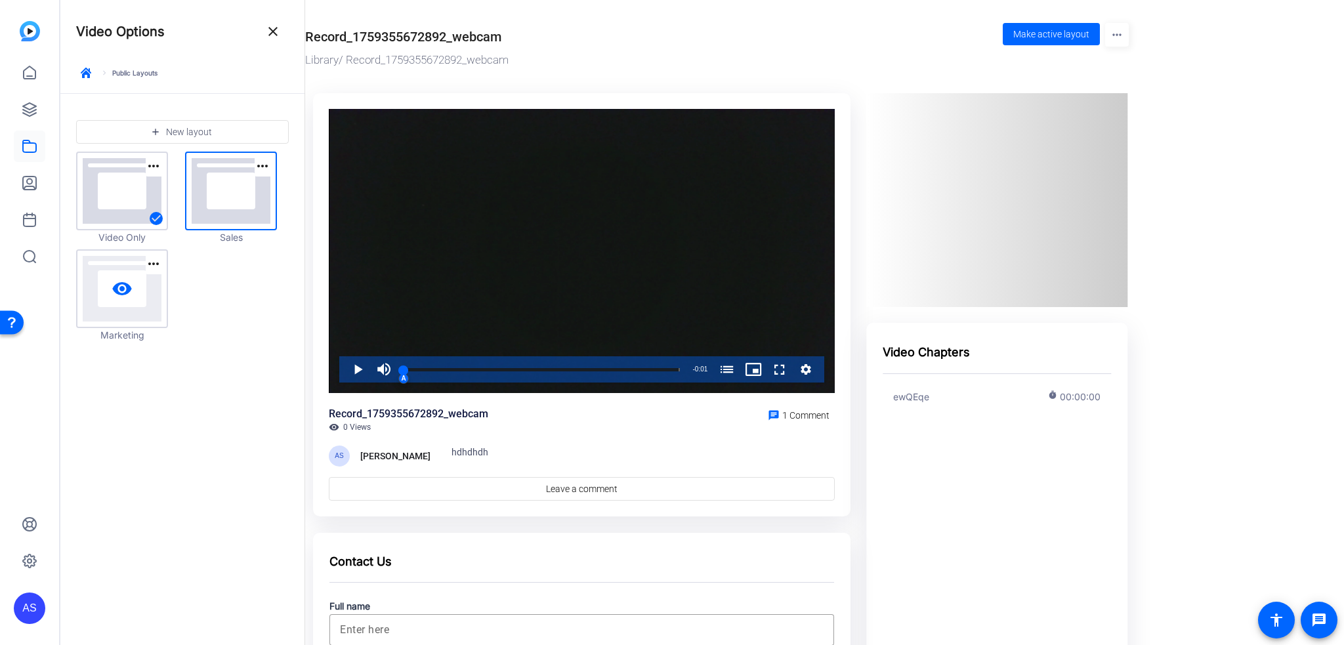
click at [149, 295] on link "visibility" at bounding box center [121, 289] width 89 height 76
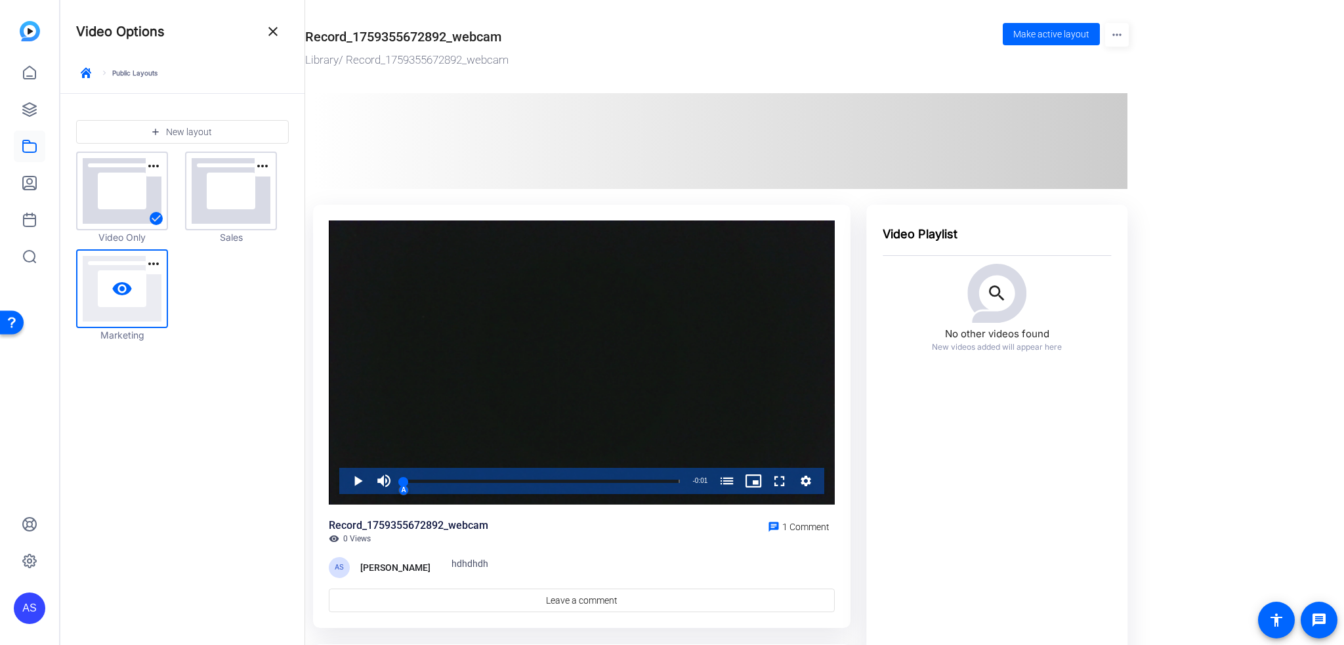
click at [146, 300] on link "visibility" at bounding box center [121, 289] width 89 height 76
click at [211, 209] on link "visibility" at bounding box center [230, 191] width 89 height 76
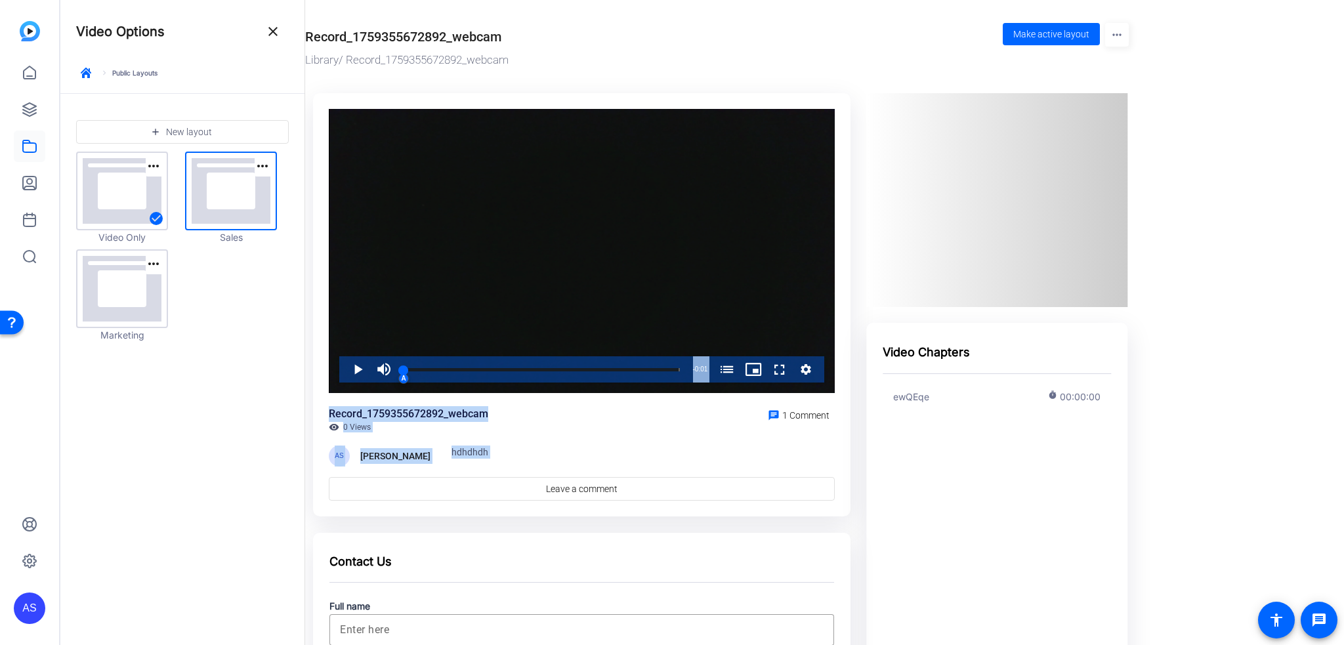
drag, startPoint x: 991, startPoint y: 194, endPoint x: 737, endPoint y: 266, distance: 263.9
click at [770, 221] on ktd-grid "dfhdfhdfh Video Player is loading. Play Video Play Mute Current Time 0:00 / Dur…" at bounding box center [720, 495] width 830 height 820
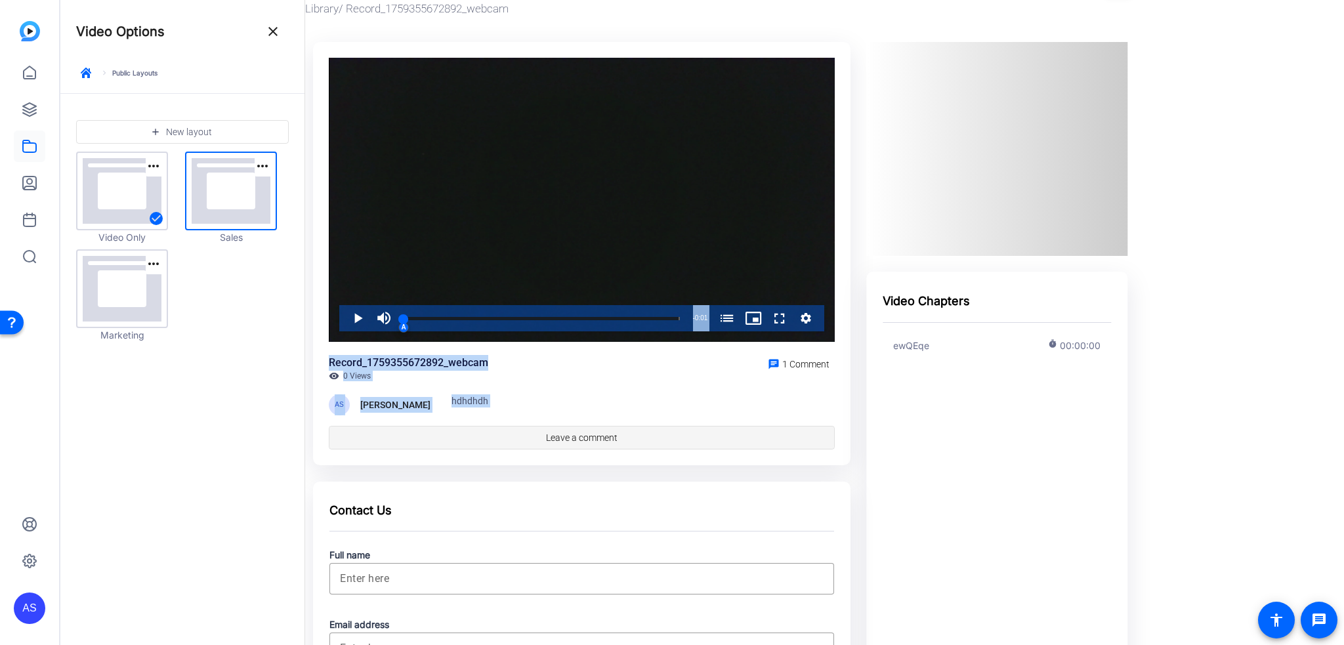
scroll to position [131, 0]
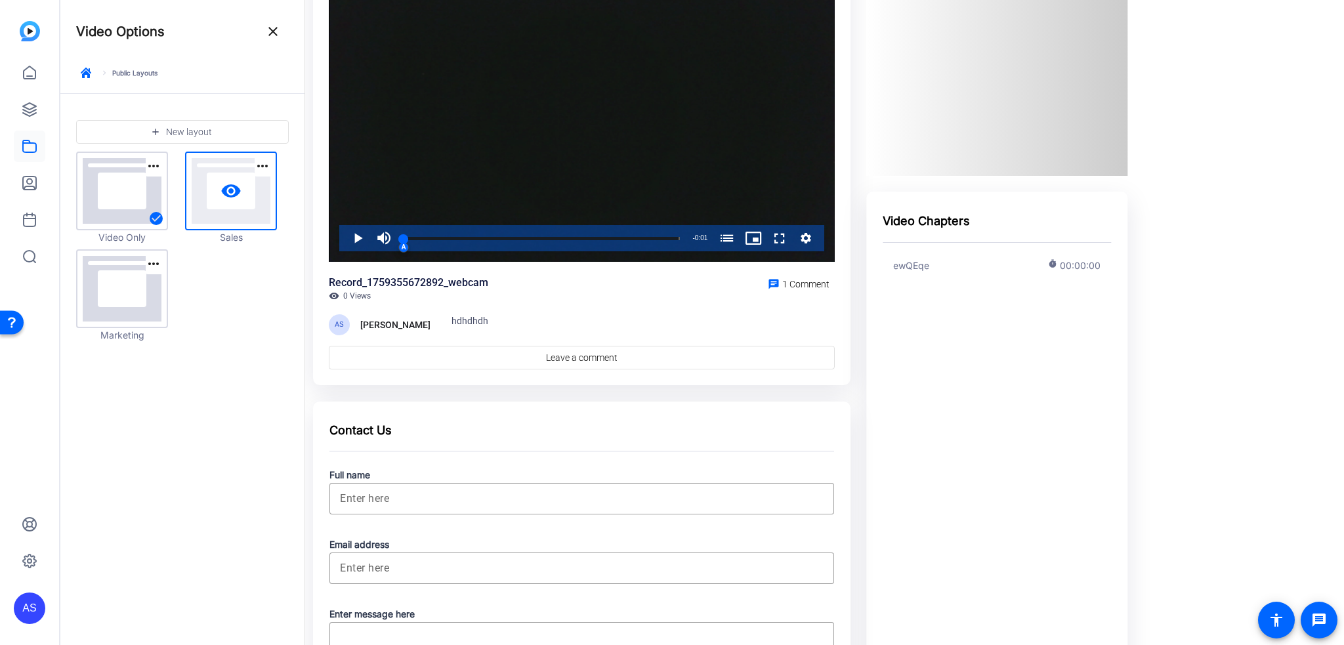
click at [192, 205] on link "visibility" at bounding box center [230, 191] width 89 height 76
click at [392, 483] on div at bounding box center [581, 578] width 504 height 251
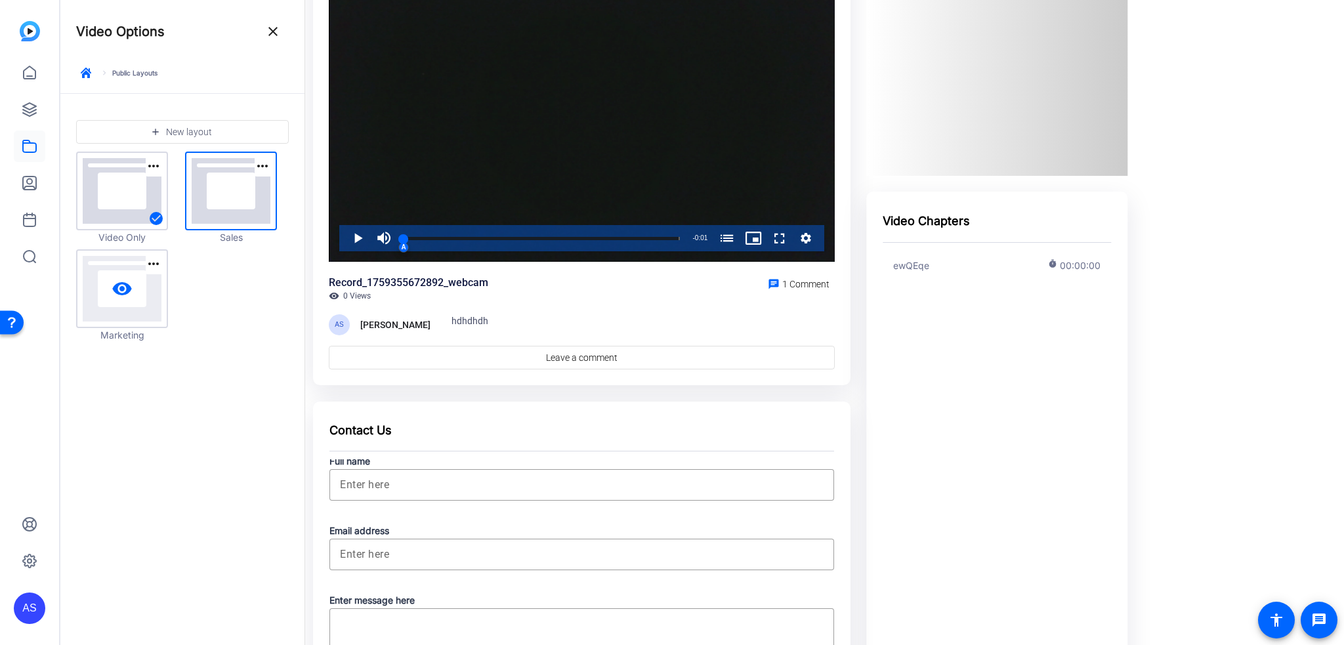
click at [113, 285] on mat-icon "visibility" at bounding box center [122, 288] width 21 height 21
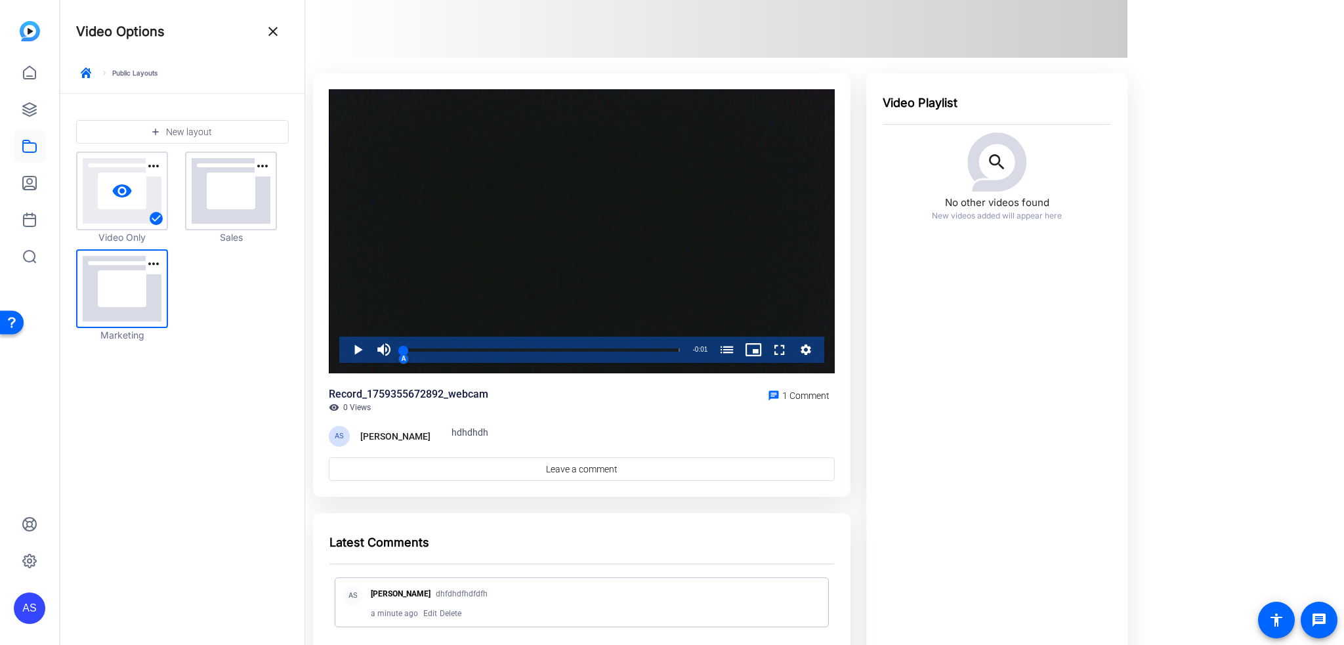
click at [123, 228] on link "visibility" at bounding box center [121, 191] width 89 height 76
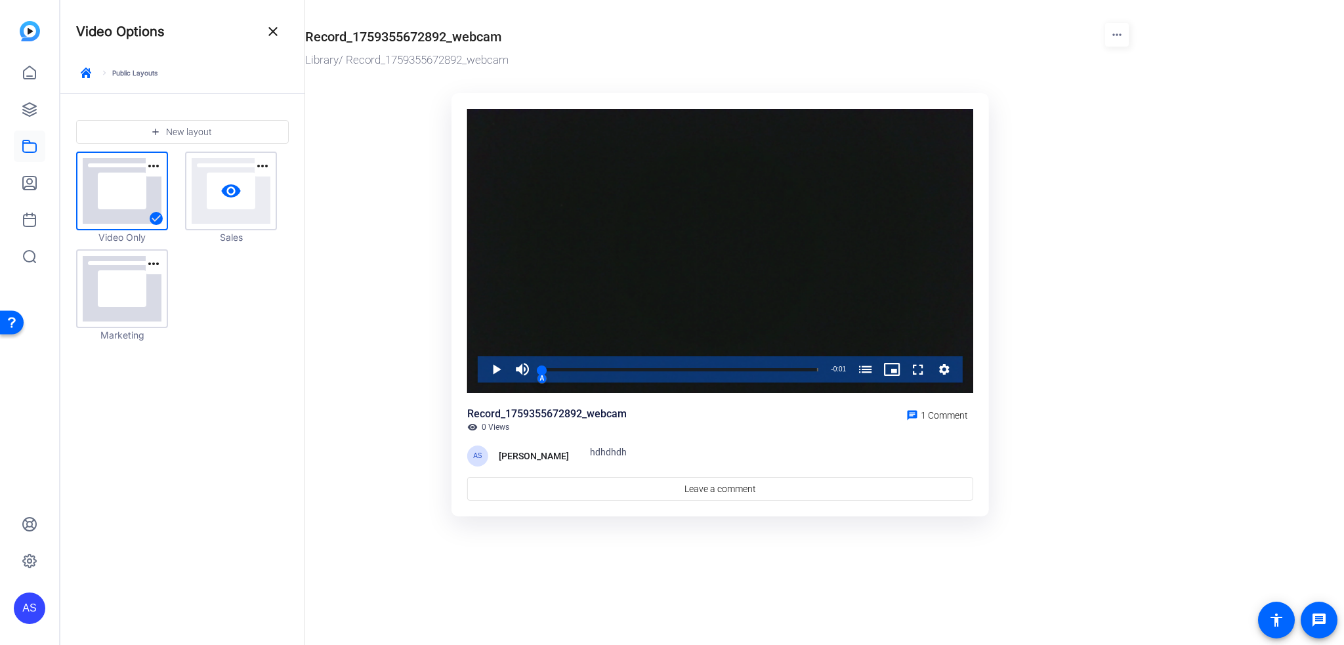
click at [223, 228] on link "visibility" at bounding box center [230, 191] width 89 height 76
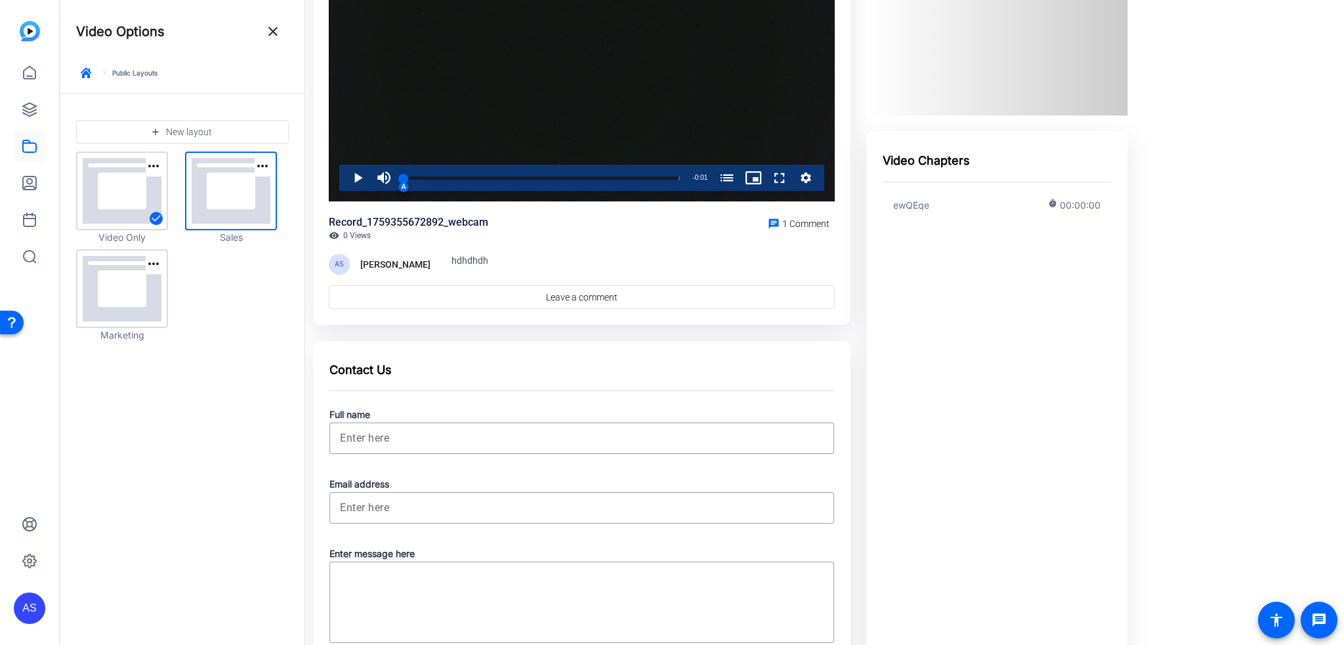
scroll to position [197, 0]
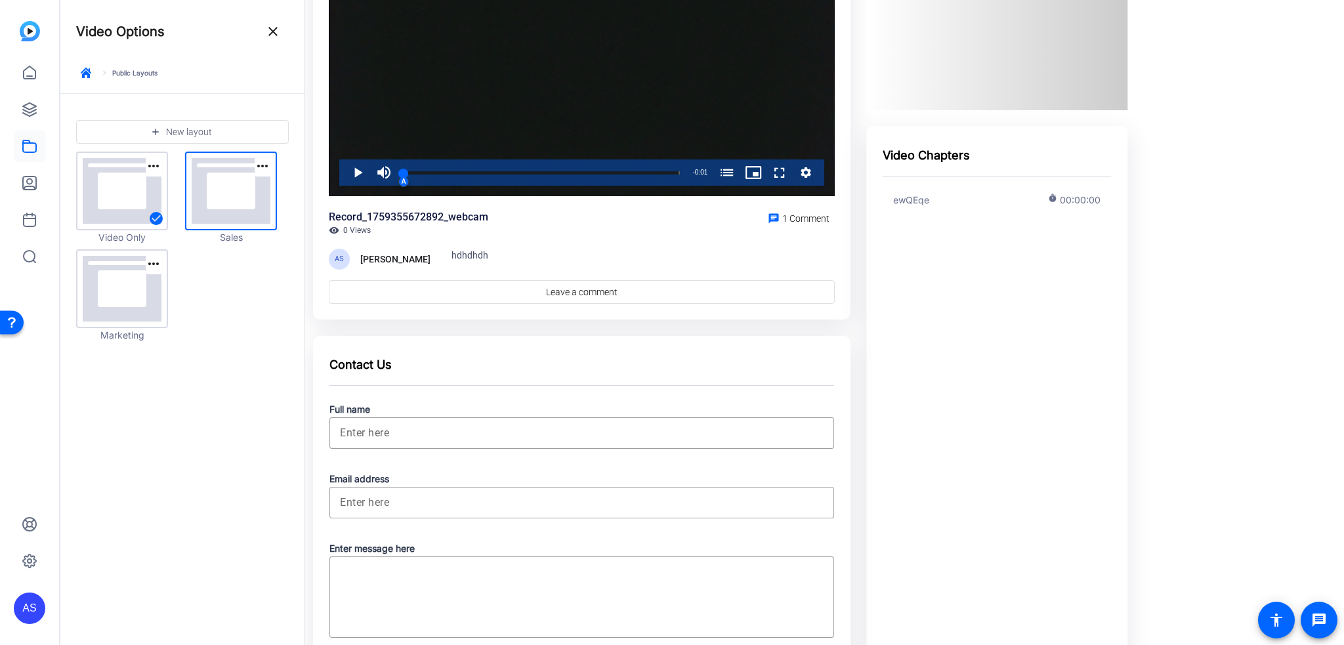
click at [616, 495] on div at bounding box center [581, 526] width 504 height 251
drag, startPoint x: 604, startPoint y: 506, endPoint x: 601, endPoint y: 512, distance: 7.1
click at [604, 506] on div at bounding box center [581, 526] width 504 height 251
click at [556, 581] on div at bounding box center [581, 513] width 504 height 251
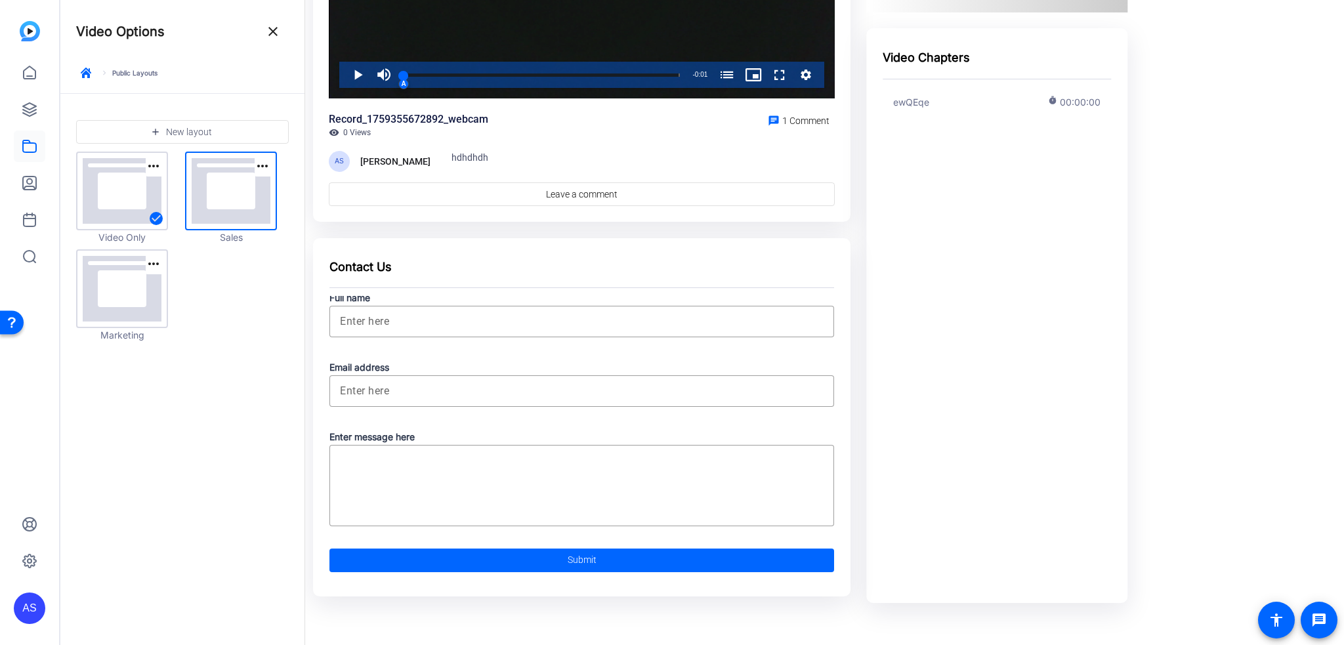
scroll to position [296, 0]
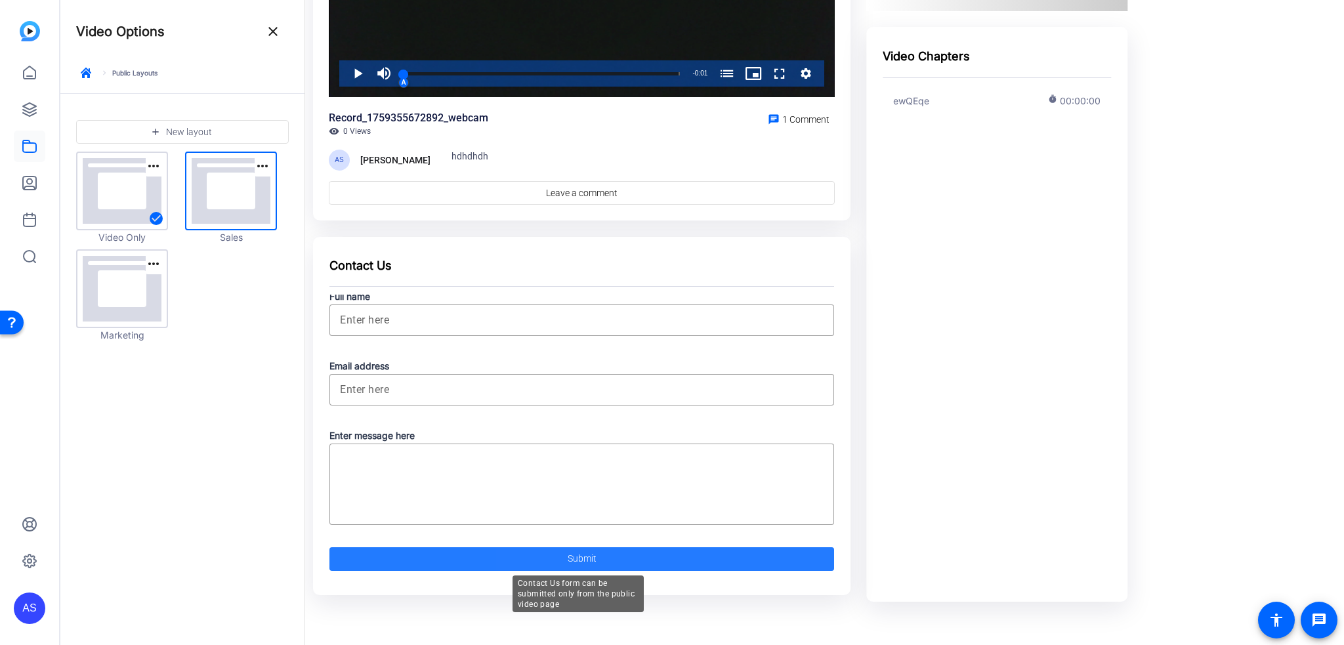
click at [632, 552] on span "button" at bounding box center [581, 558] width 504 height 31
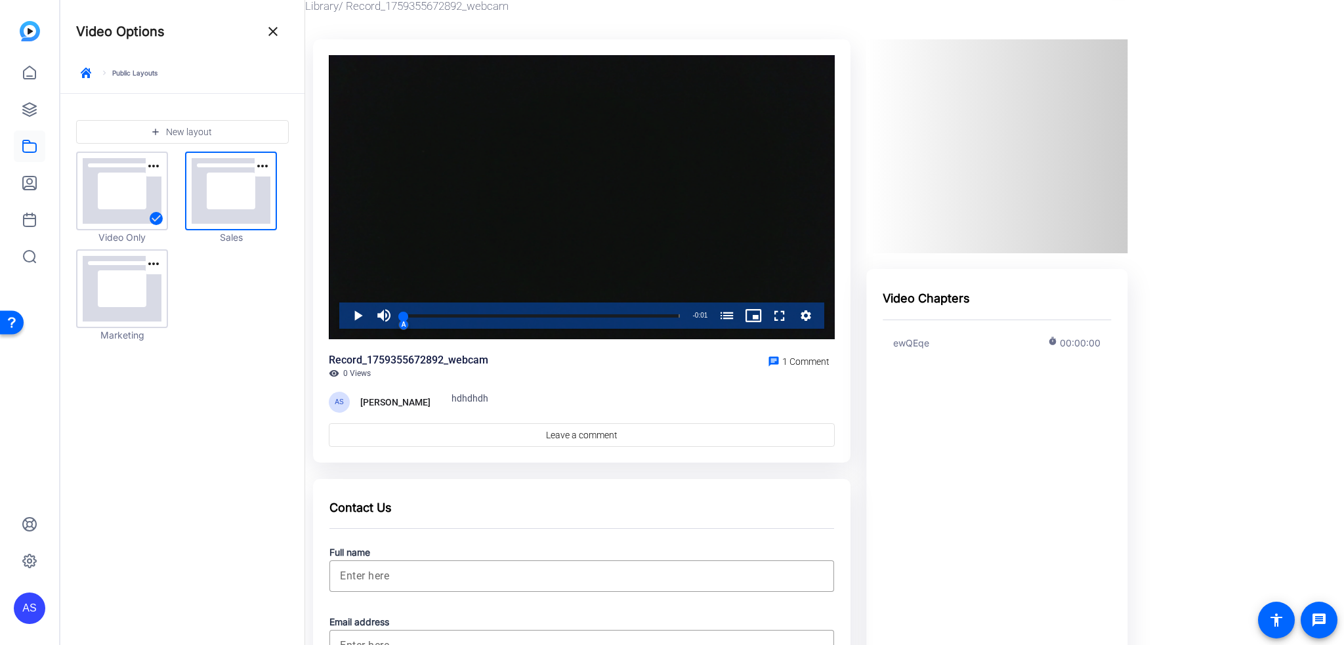
scroll to position [0, 0]
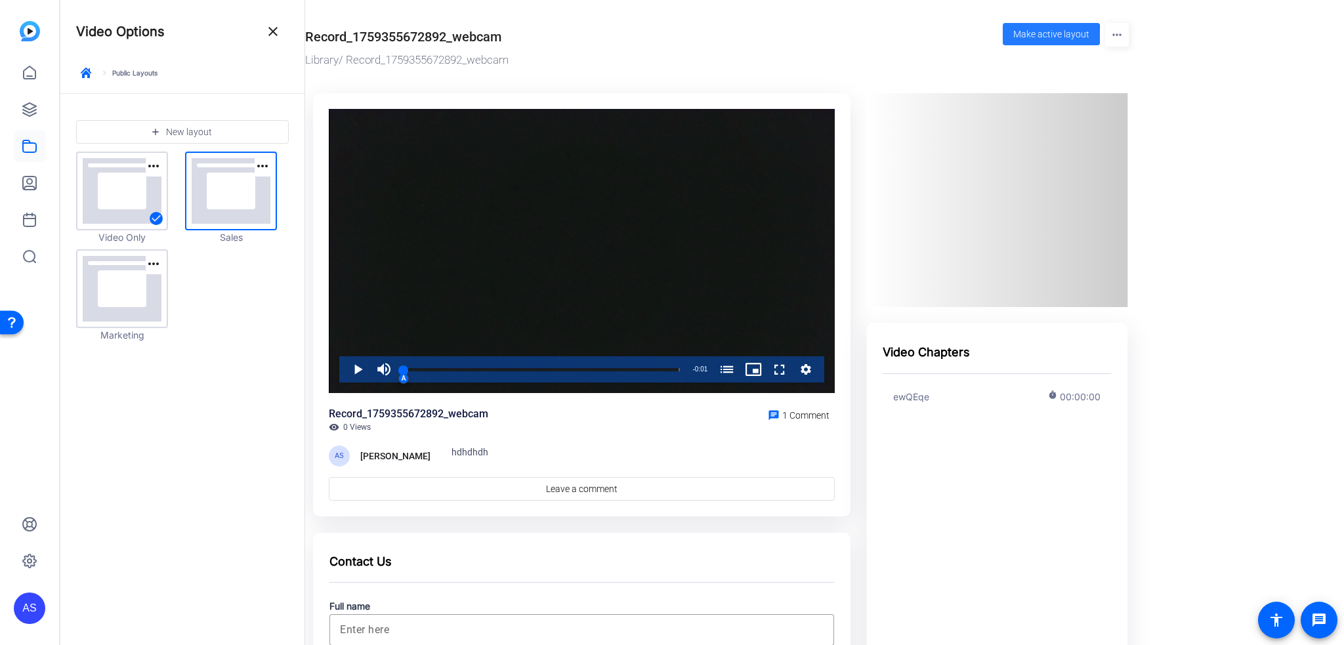
click at [1050, 35] on span "Make active layout" at bounding box center [1051, 34] width 76 height 9
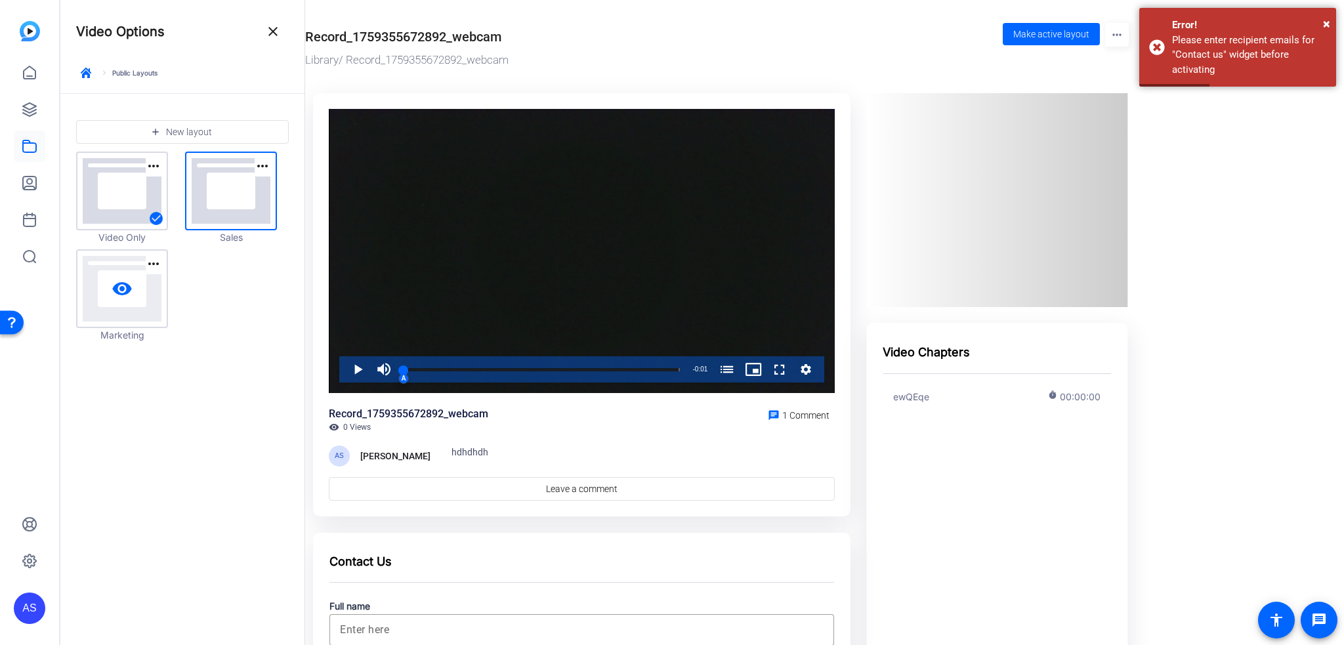
click at [149, 300] on link "visibility" at bounding box center [121, 289] width 89 height 76
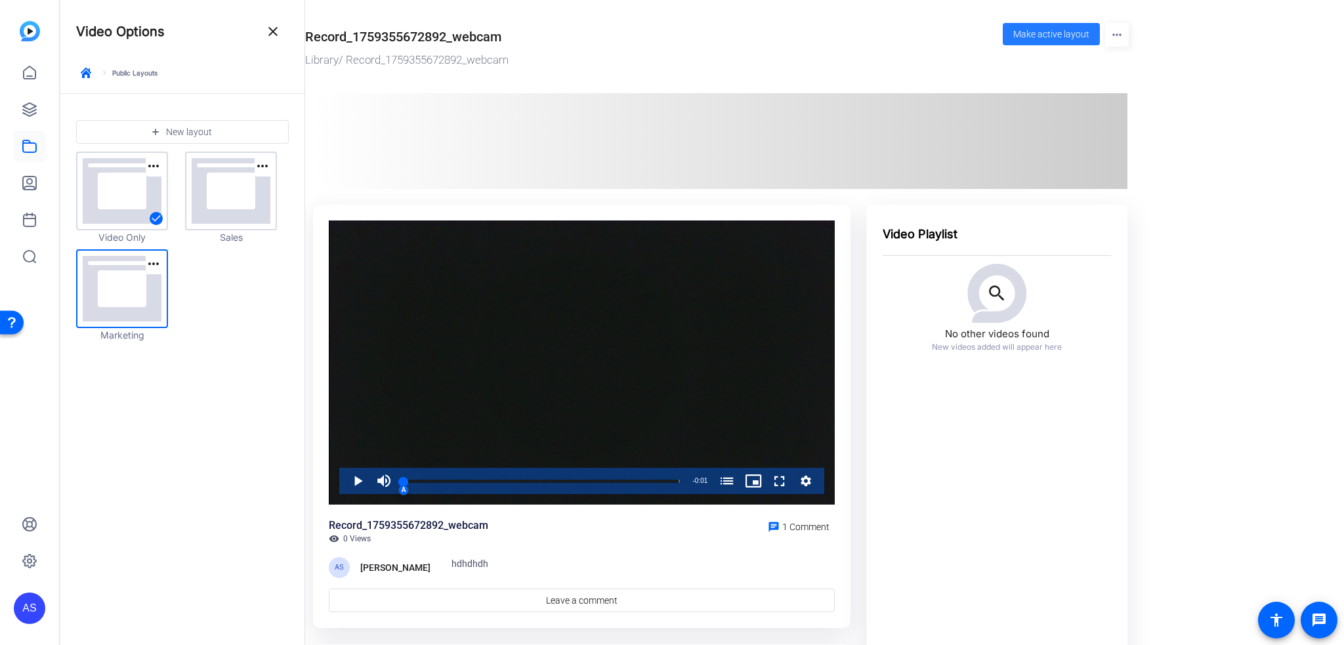
click at [1069, 26] on span at bounding box center [1050, 33] width 97 height 31
click at [89, 73] on icon "button" at bounding box center [86, 73] width 10 height 10
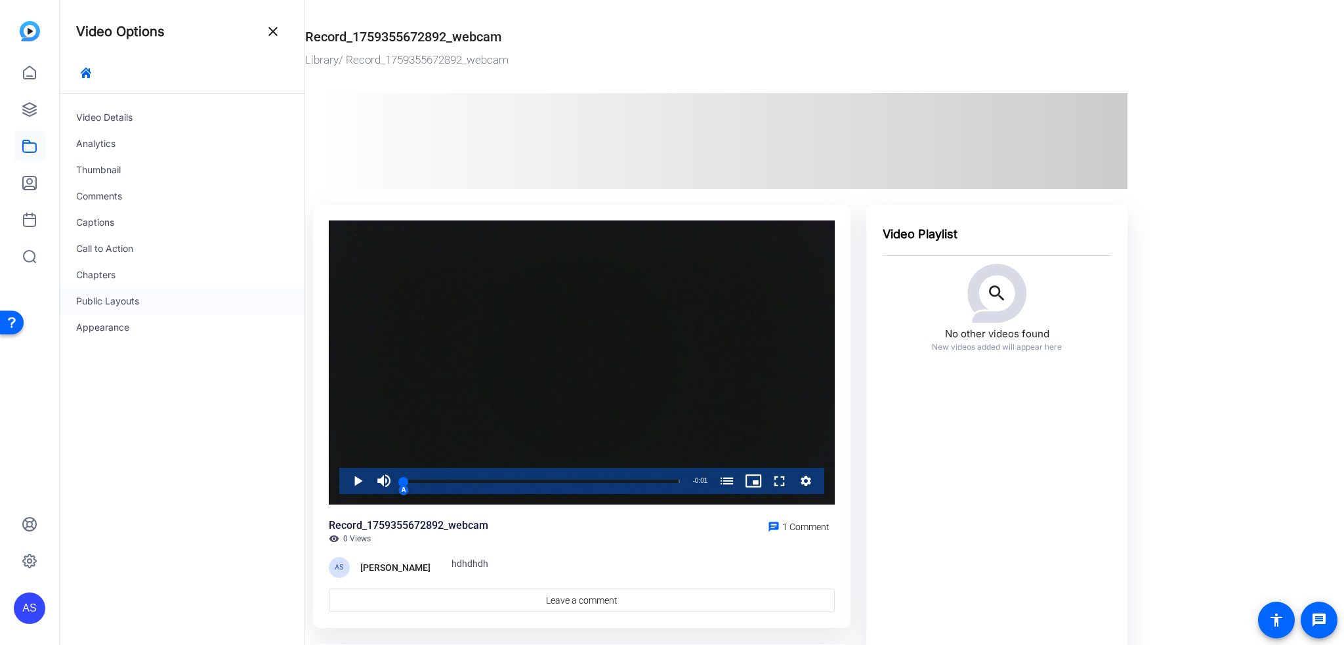
click at [105, 300] on div "Public Layouts" at bounding box center [182, 301] width 244 height 26
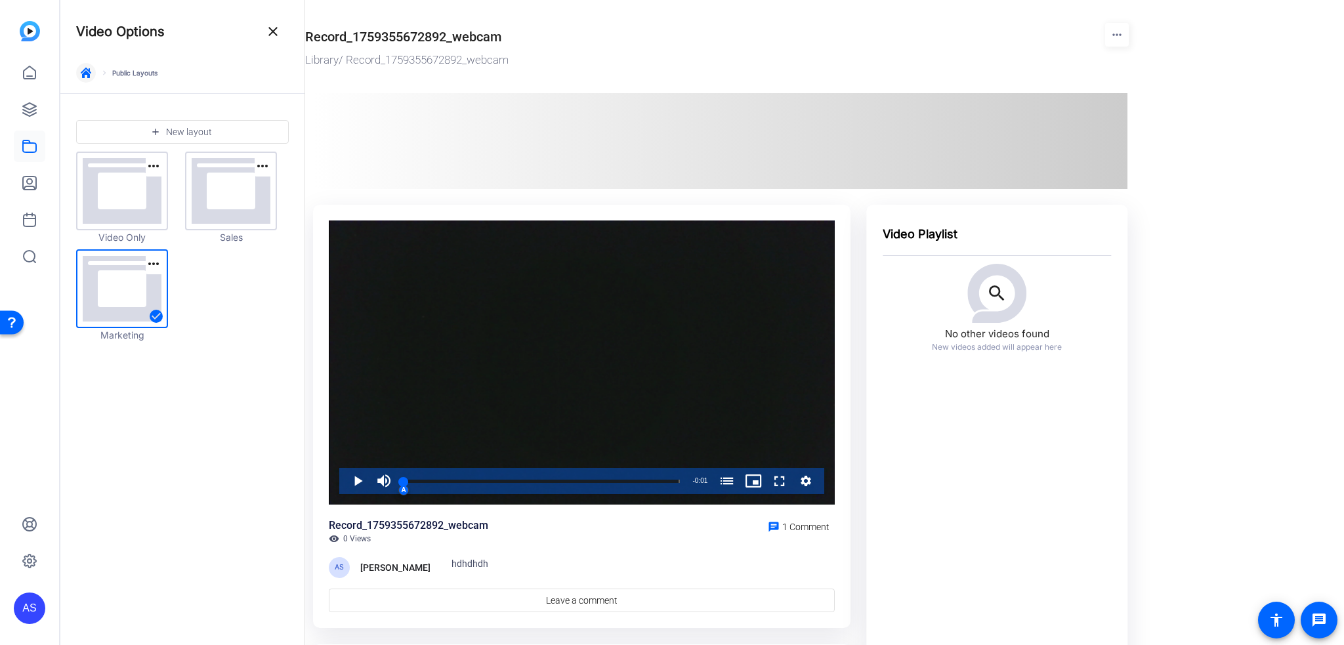
click at [89, 73] on icon "button" at bounding box center [86, 73] width 10 height 10
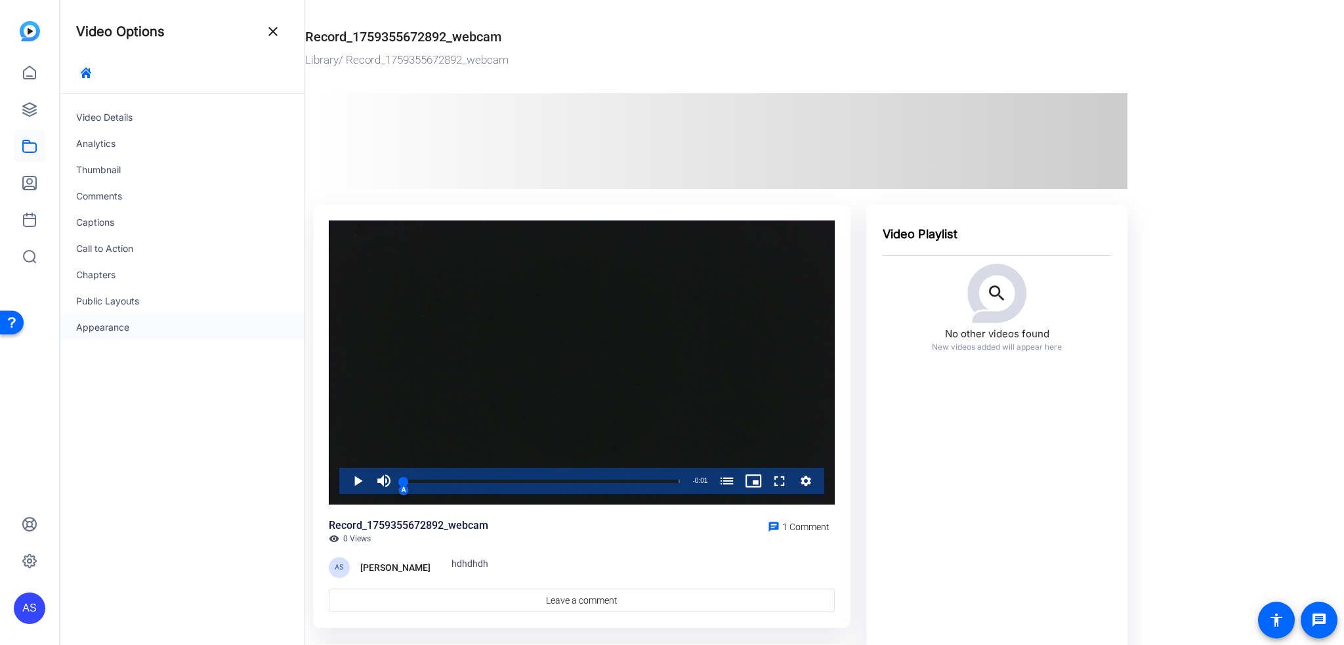
click at [105, 325] on div "Appearance" at bounding box center [182, 327] width 244 height 26
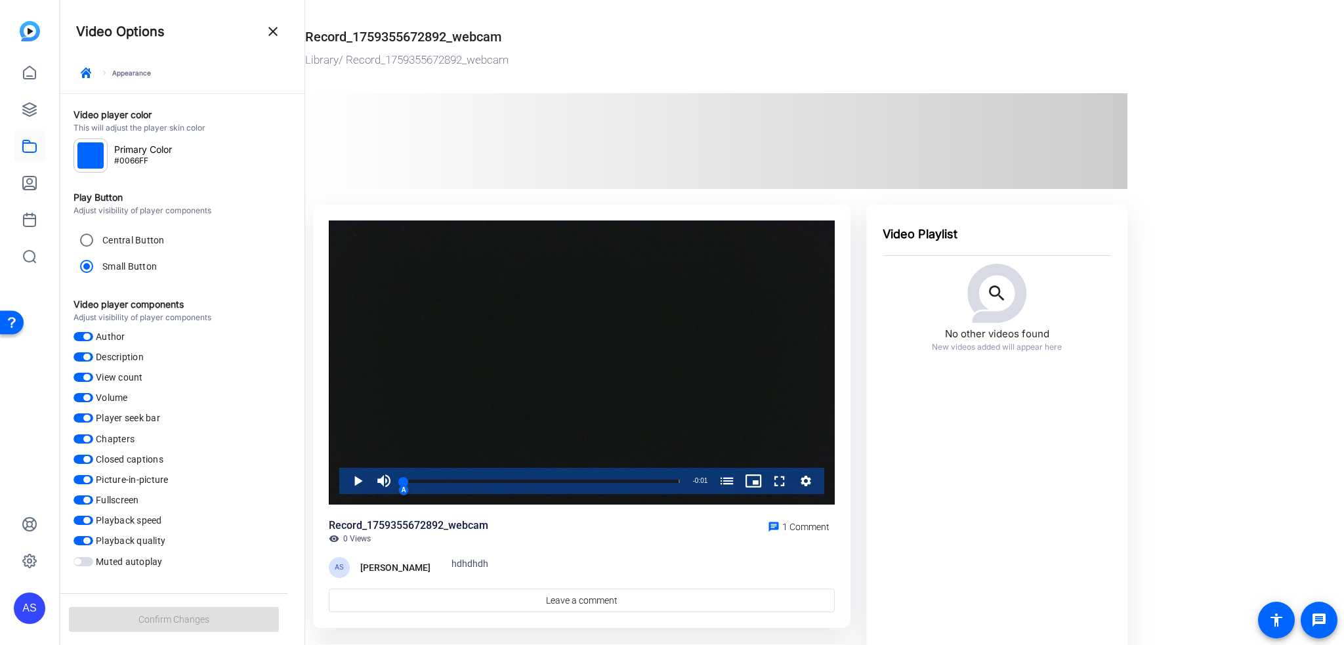
click at [112, 340] on label "Author" at bounding box center [109, 336] width 32 height 13
click at [93, 340] on button "Author" at bounding box center [83, 336] width 20 height 9
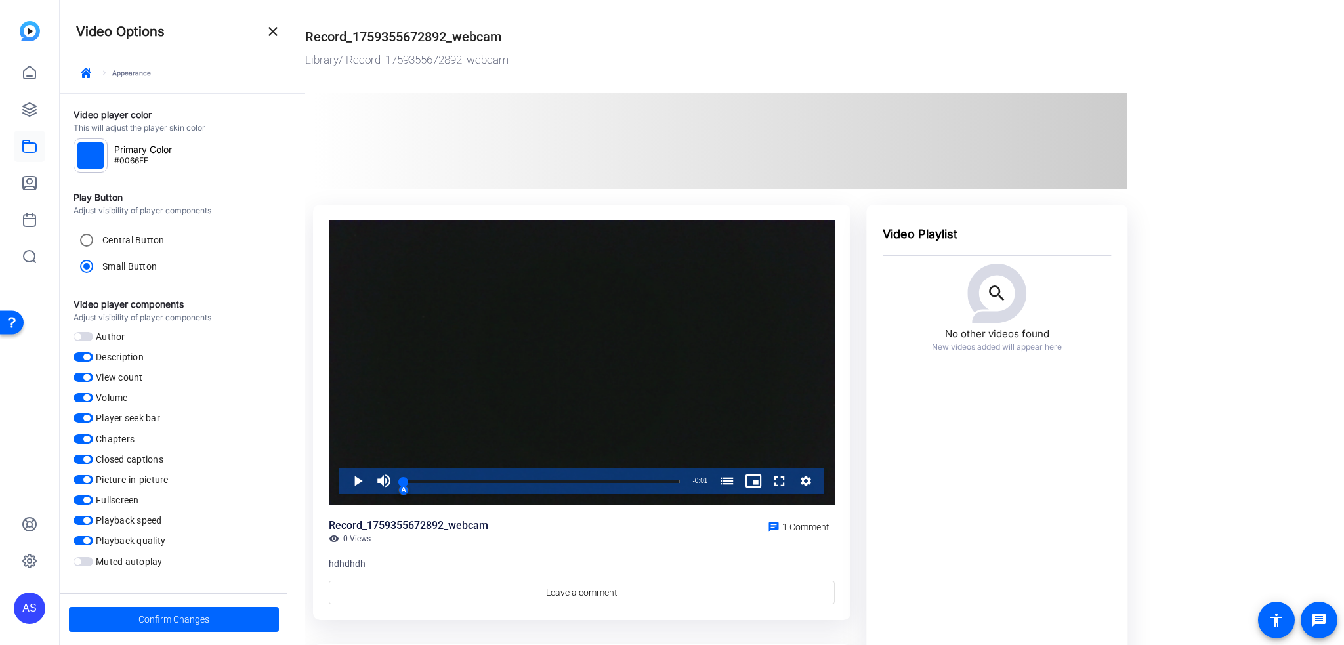
click at [102, 364] on div "Video player components Adjust visibility of player components Author Descripti…" at bounding box center [182, 433] width 218 height 272
click at [100, 405] on div "Video player components Adjust visibility of player components Author Descripti…" at bounding box center [182, 433] width 218 height 272
click at [100, 423] on label "Player seek bar" at bounding box center [126, 417] width 67 height 13
click at [93, 422] on button "Player seek bar" at bounding box center [83, 417] width 20 height 9
click at [106, 228] on div "Central Button" at bounding box center [118, 240] width 91 height 26
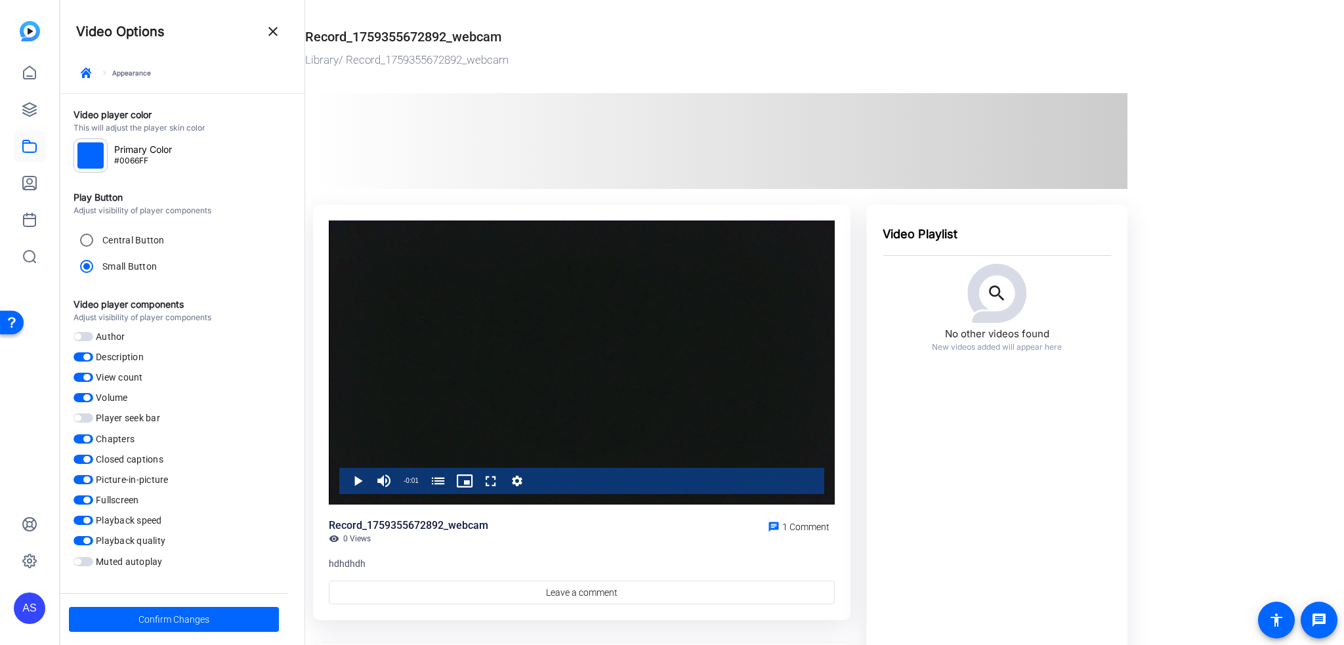
click at [108, 241] on label "Central Button" at bounding box center [132, 240] width 65 height 13
click at [100, 241] on input "Central Button" at bounding box center [86, 240] width 26 height 26
radio input "true"
click at [257, 617] on span at bounding box center [174, 619] width 210 height 31
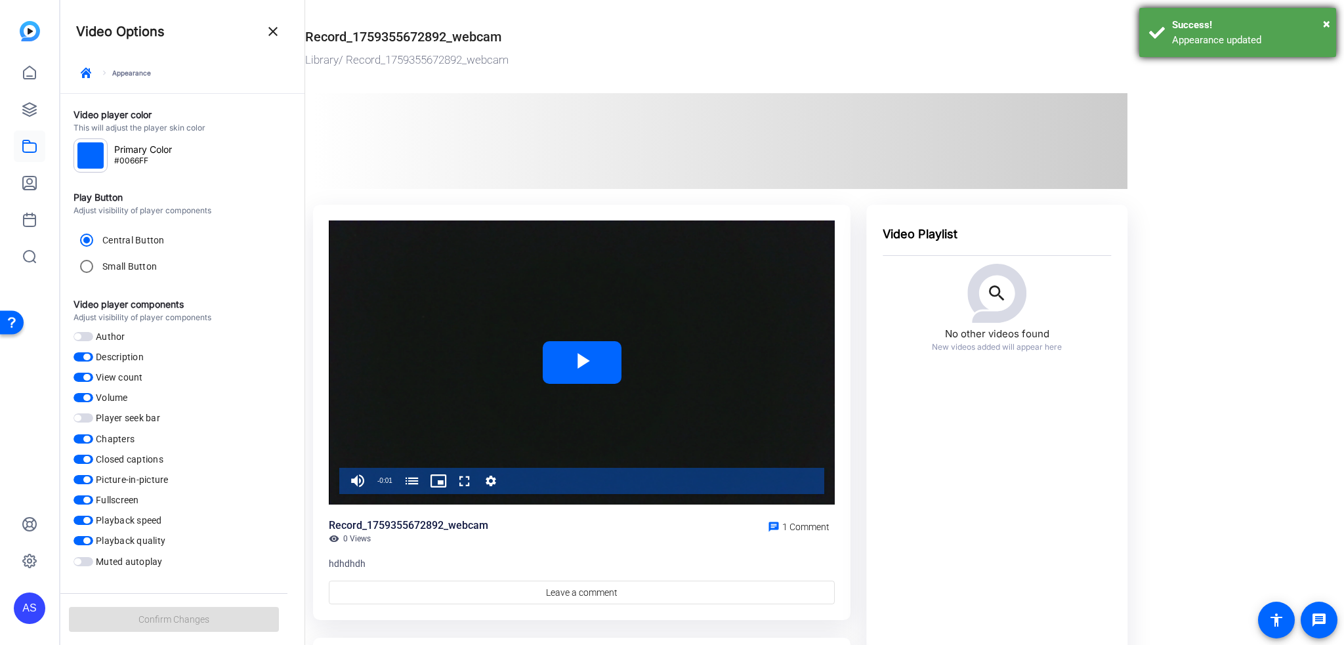
click at [1330, 16] on div "× Success! Appearance updated" at bounding box center [1237, 32] width 197 height 49
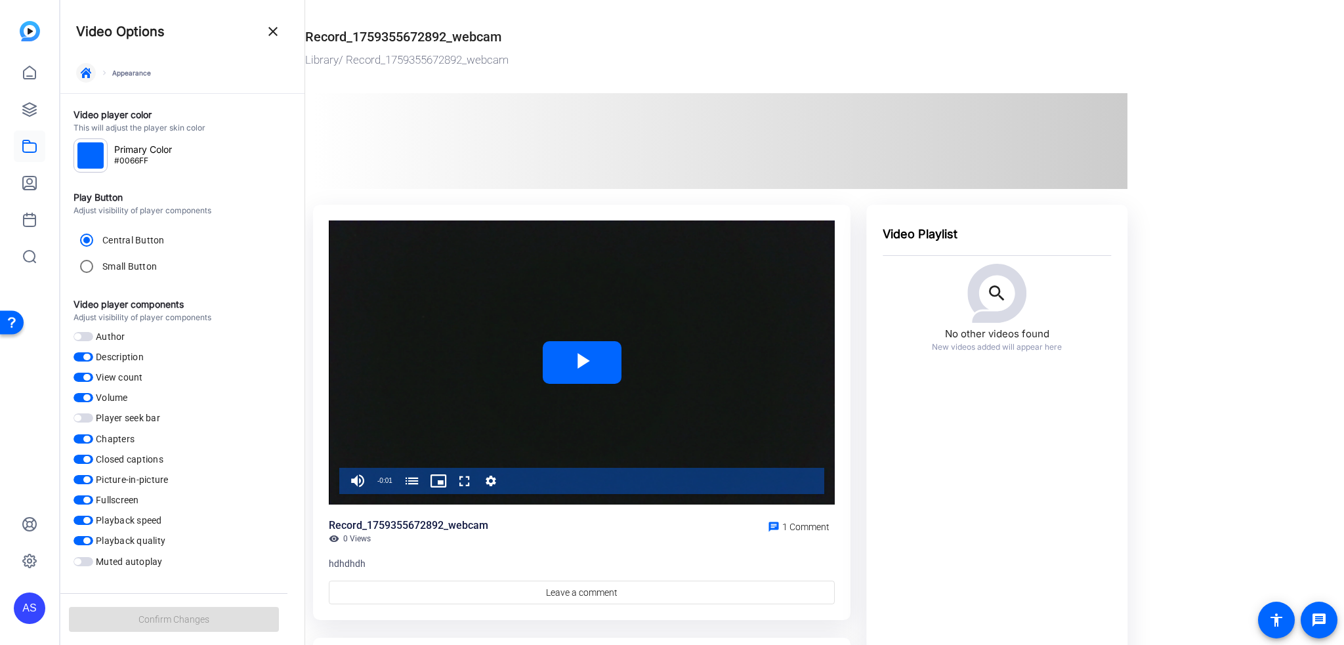
click at [88, 75] on icon "button" at bounding box center [86, 73] width 10 height 10
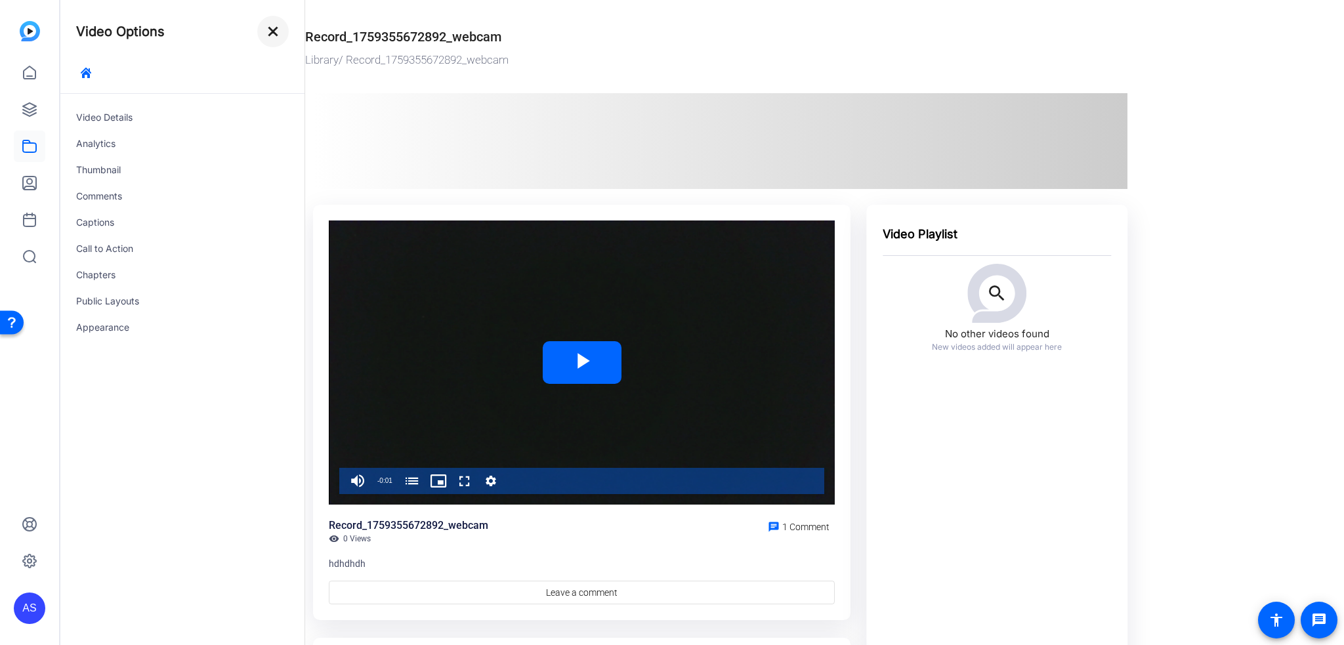
click at [271, 30] on mat-icon "close" at bounding box center [273, 32] width 16 height 16
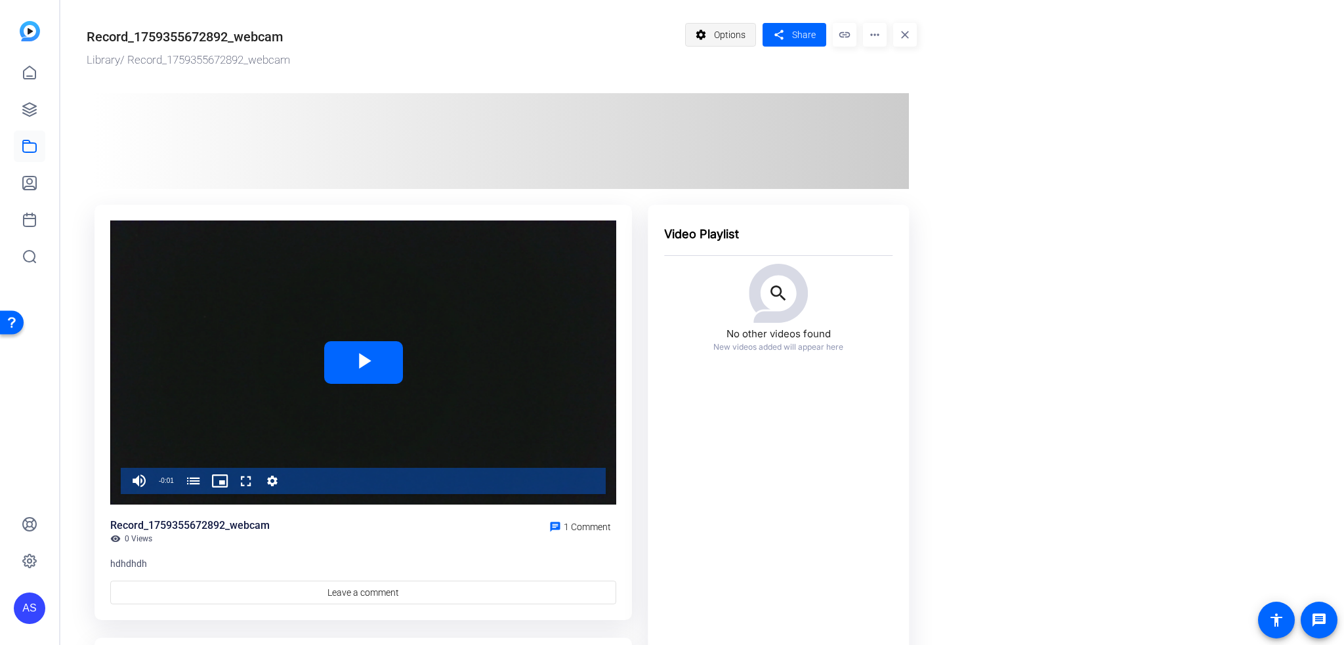
click at [716, 34] on span "Options" at bounding box center [729, 34] width 31 height 25
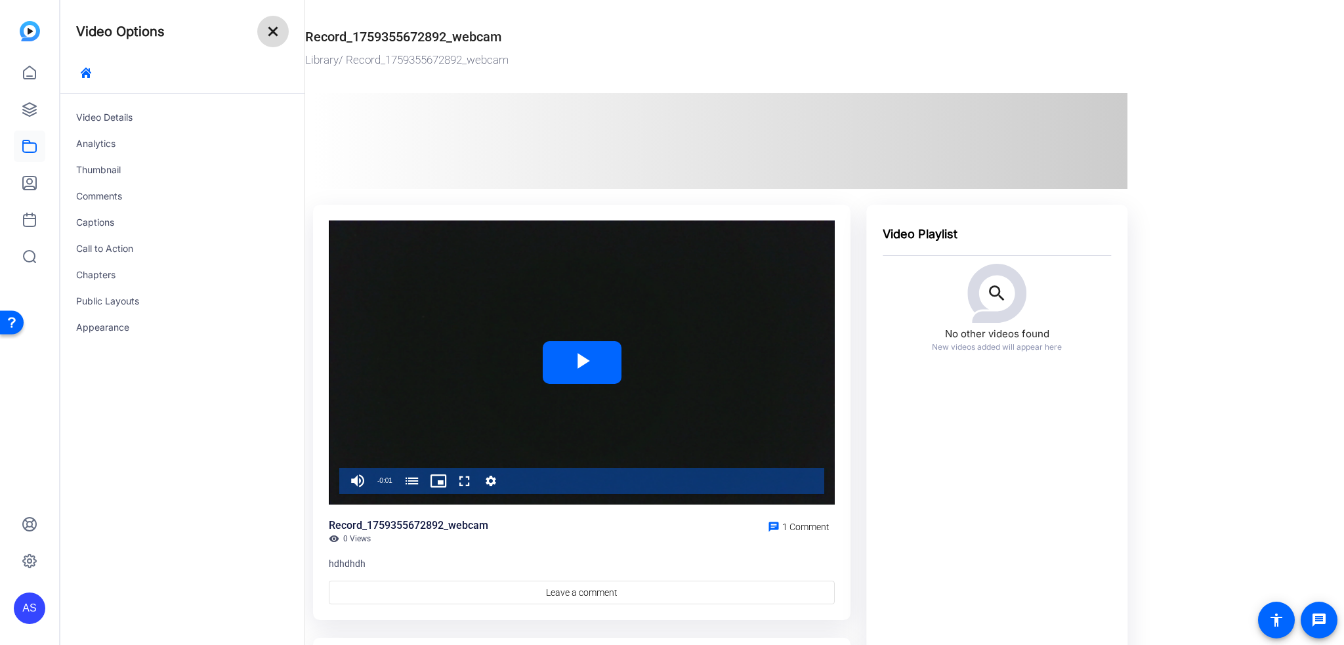
click at [280, 26] on mat-icon "close" at bounding box center [273, 32] width 16 height 16
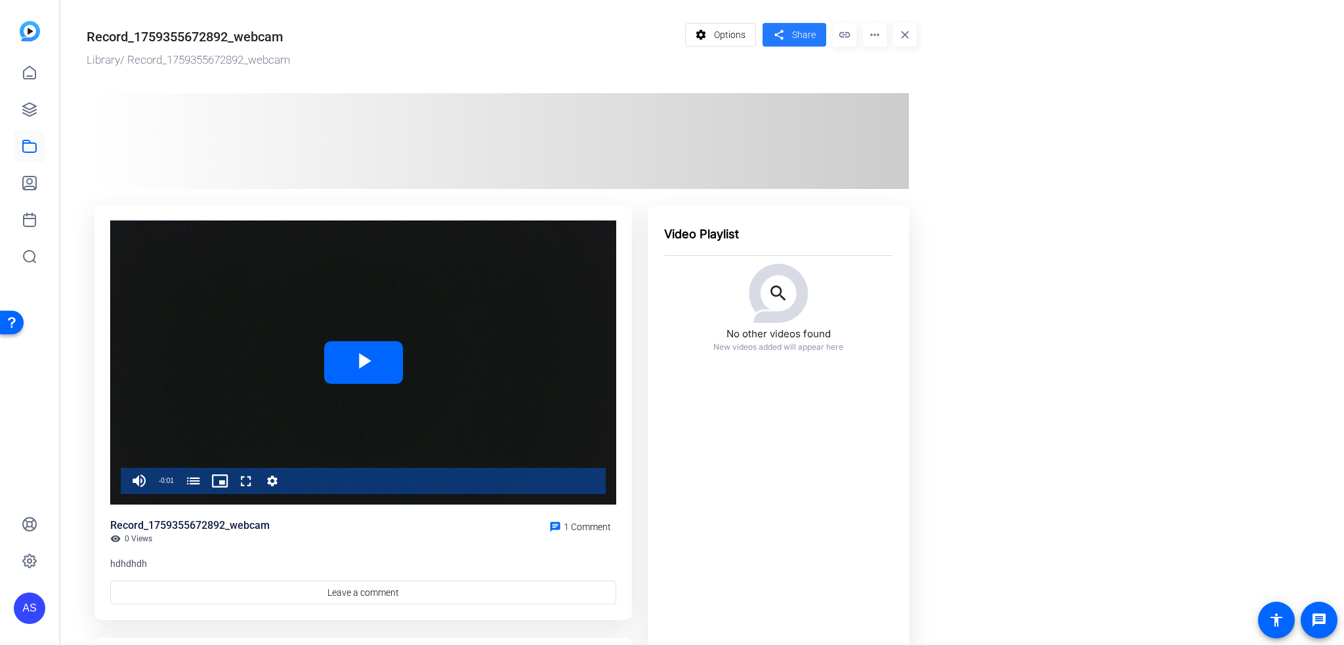
click at [792, 39] on span "Share" at bounding box center [804, 35] width 24 height 14
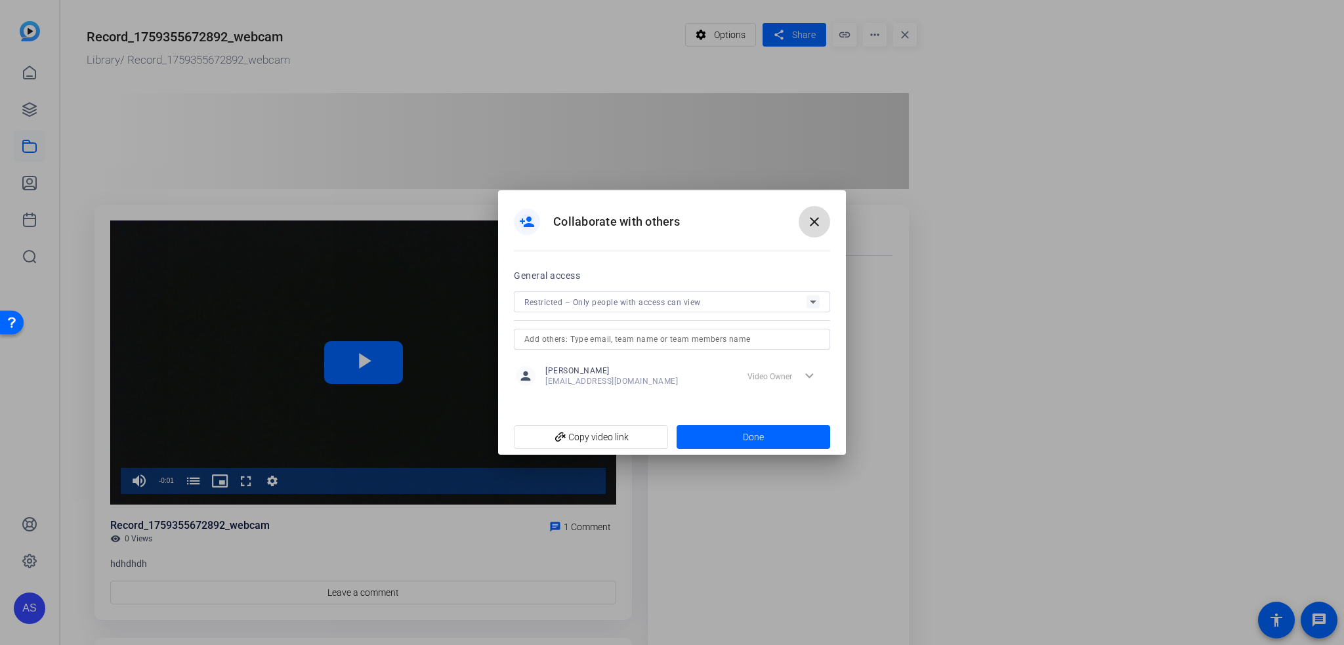
click at [804, 220] on span at bounding box center [813, 221] width 31 height 31
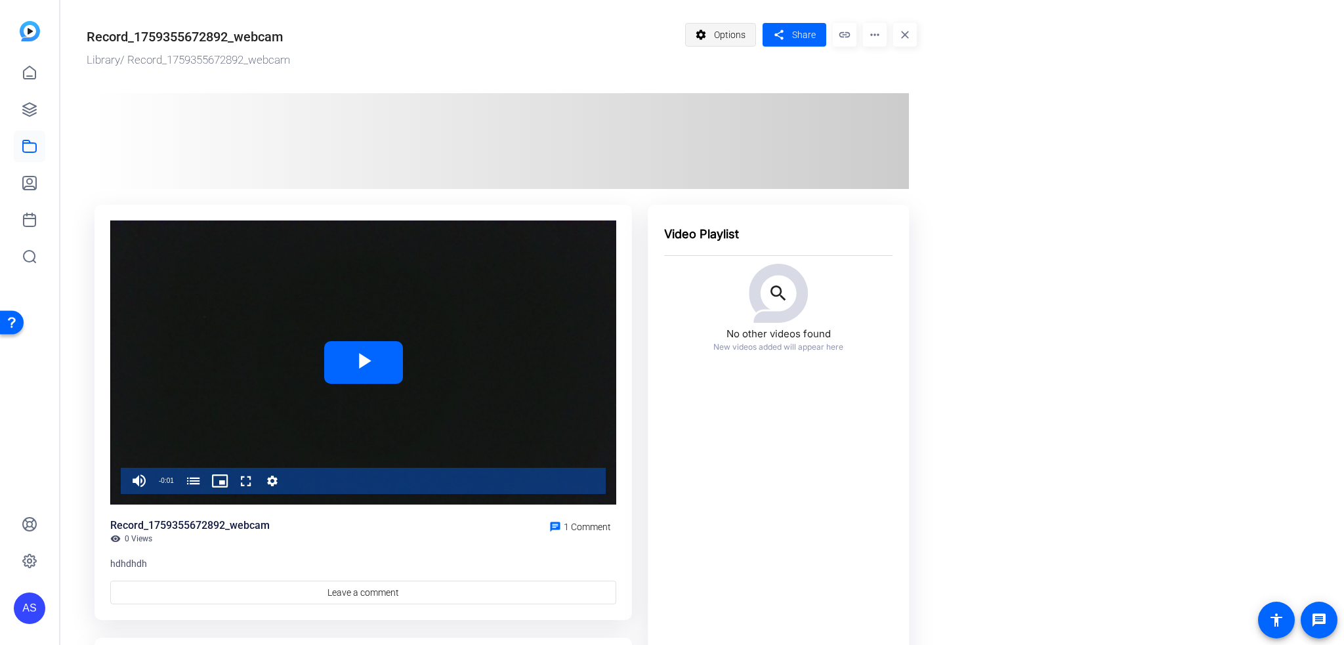
click at [735, 33] on span "Options" at bounding box center [729, 34] width 31 height 25
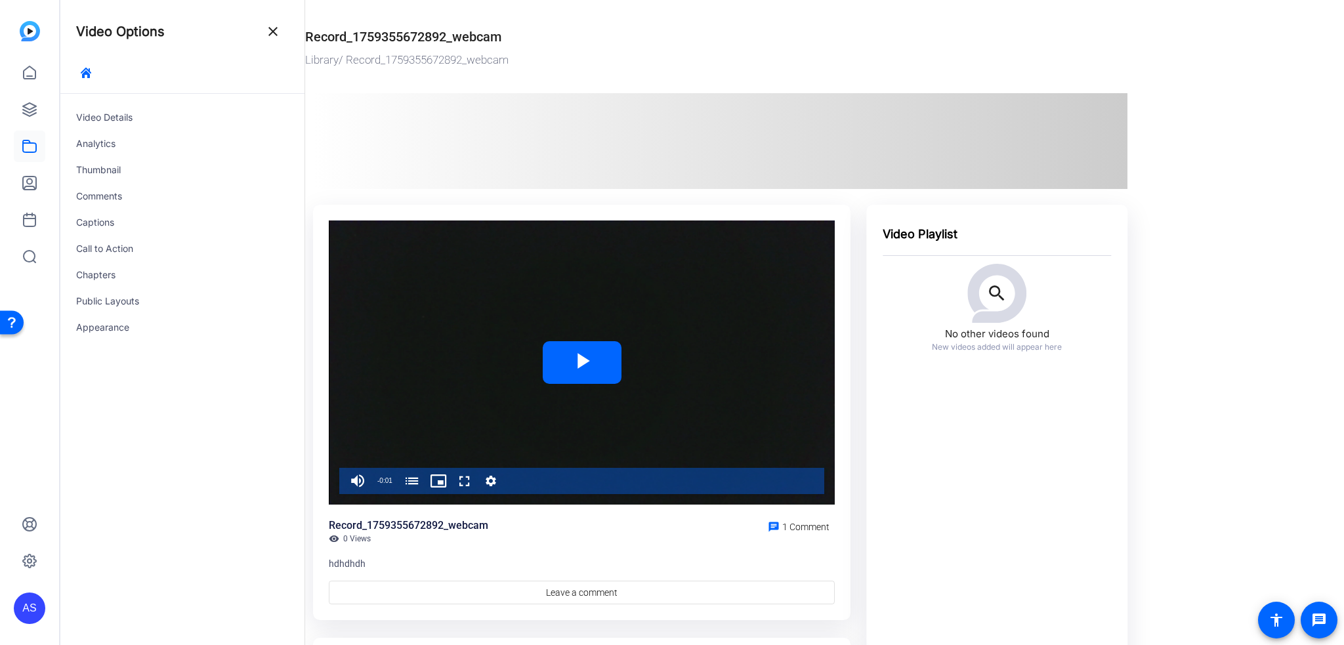
click at [277, 31] on mat-icon "close" at bounding box center [273, 32] width 16 height 16
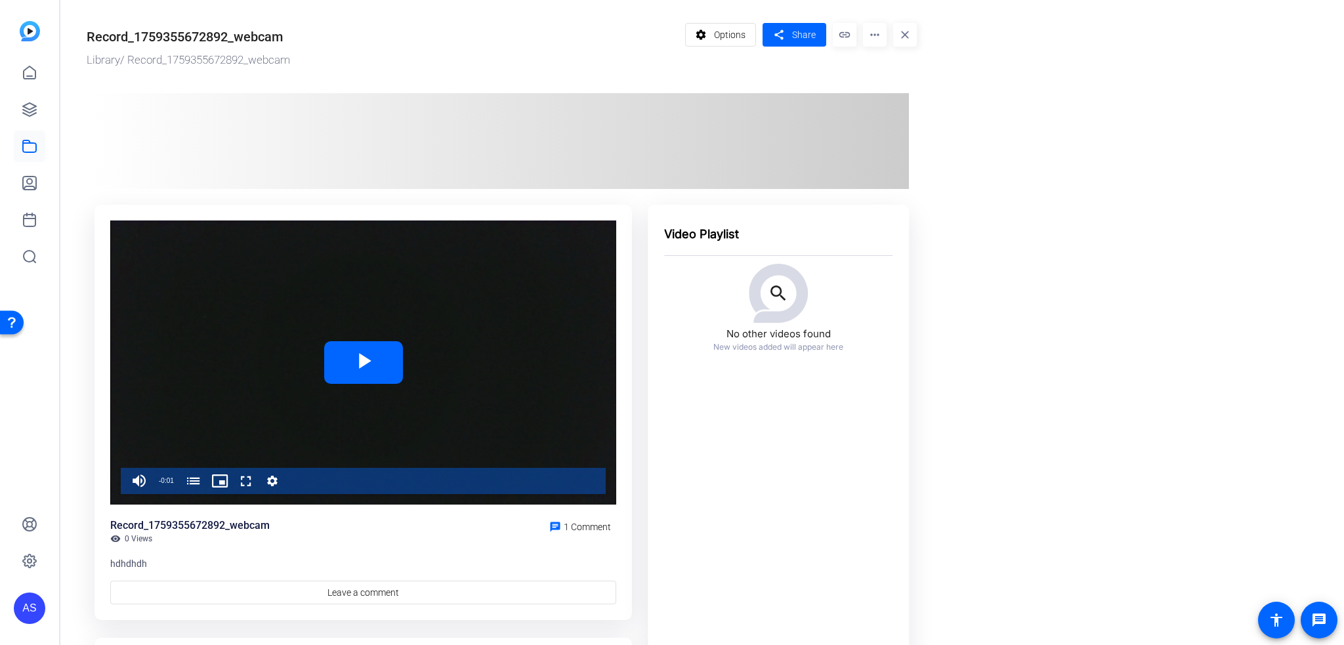
click at [871, 35] on mat-icon "more_horiz" at bounding box center [875, 35] width 24 height 24
click at [567, 72] on div at bounding box center [672, 322] width 1344 height 645
click at [876, 36] on mat-icon "more_horiz" at bounding box center [875, 35] width 24 height 24
click at [903, 33] on div at bounding box center [672, 322] width 1344 height 645
click at [903, 33] on mat-icon "close" at bounding box center [905, 35] width 24 height 24
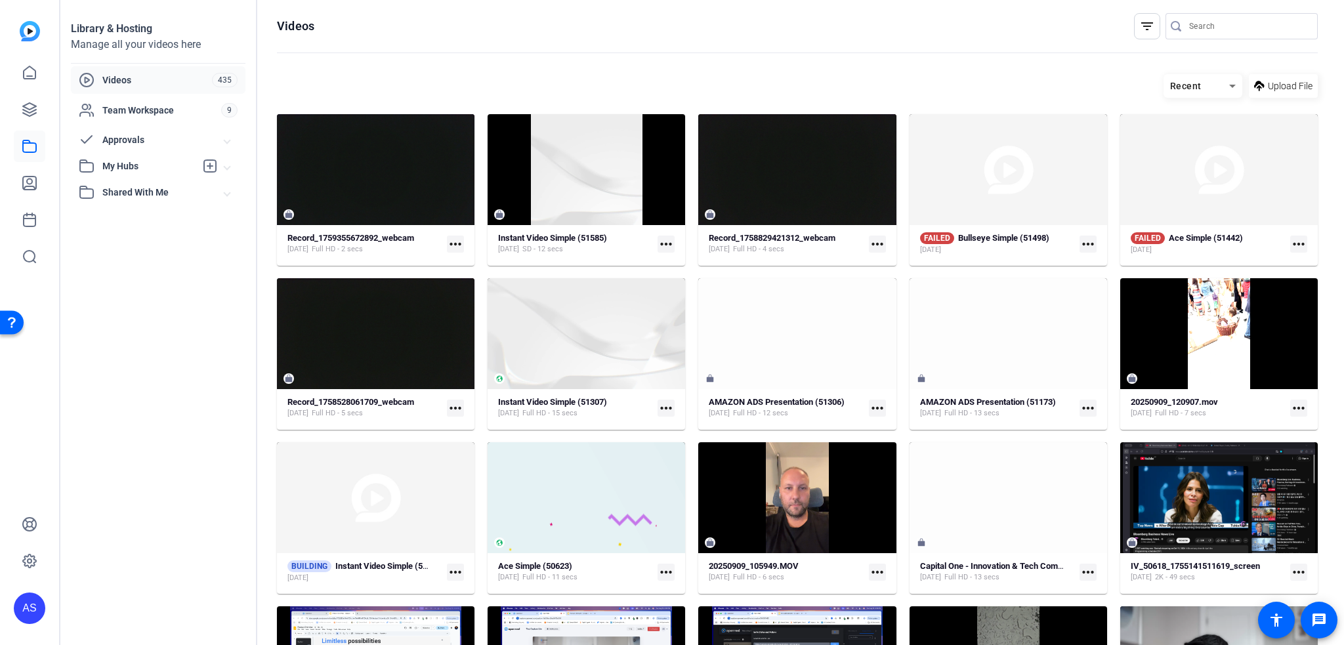
click at [29, 20] on div "AS" at bounding box center [29, 322] width 59 height 645
click at [30, 31] on img at bounding box center [30, 31] width 20 height 20
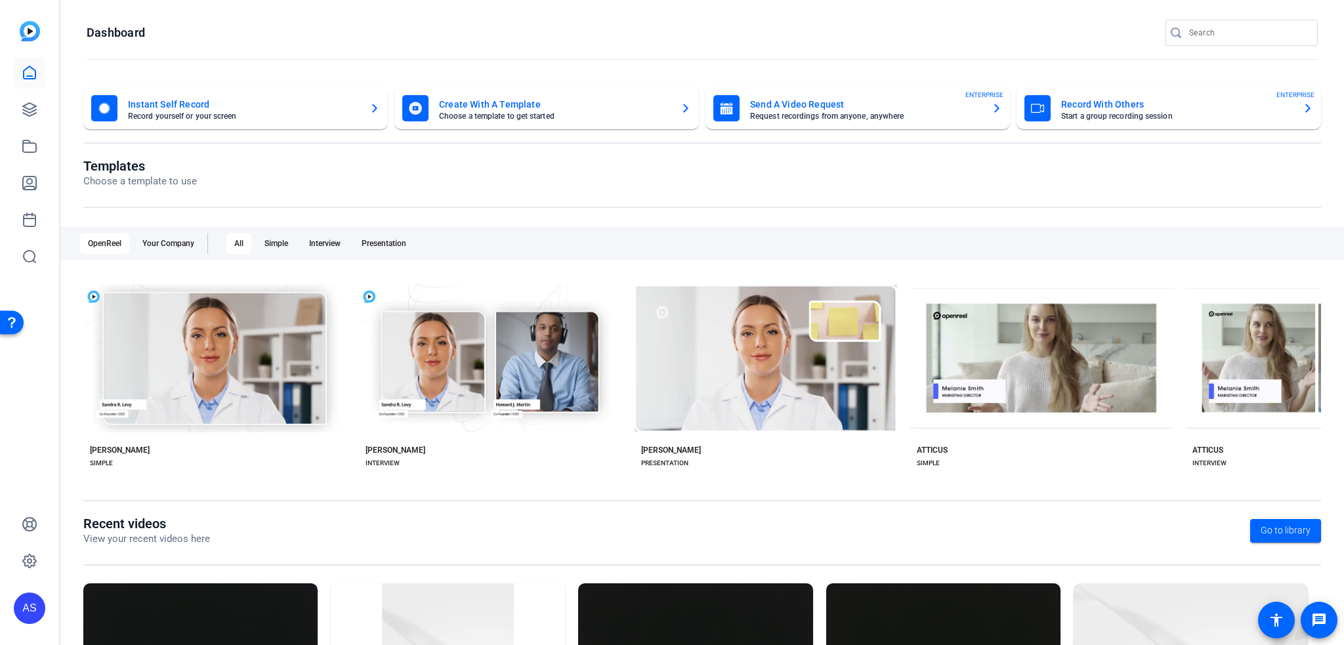
click at [562, 113] on mat-card-subtitle "Choose a template to get started" at bounding box center [554, 116] width 231 height 8
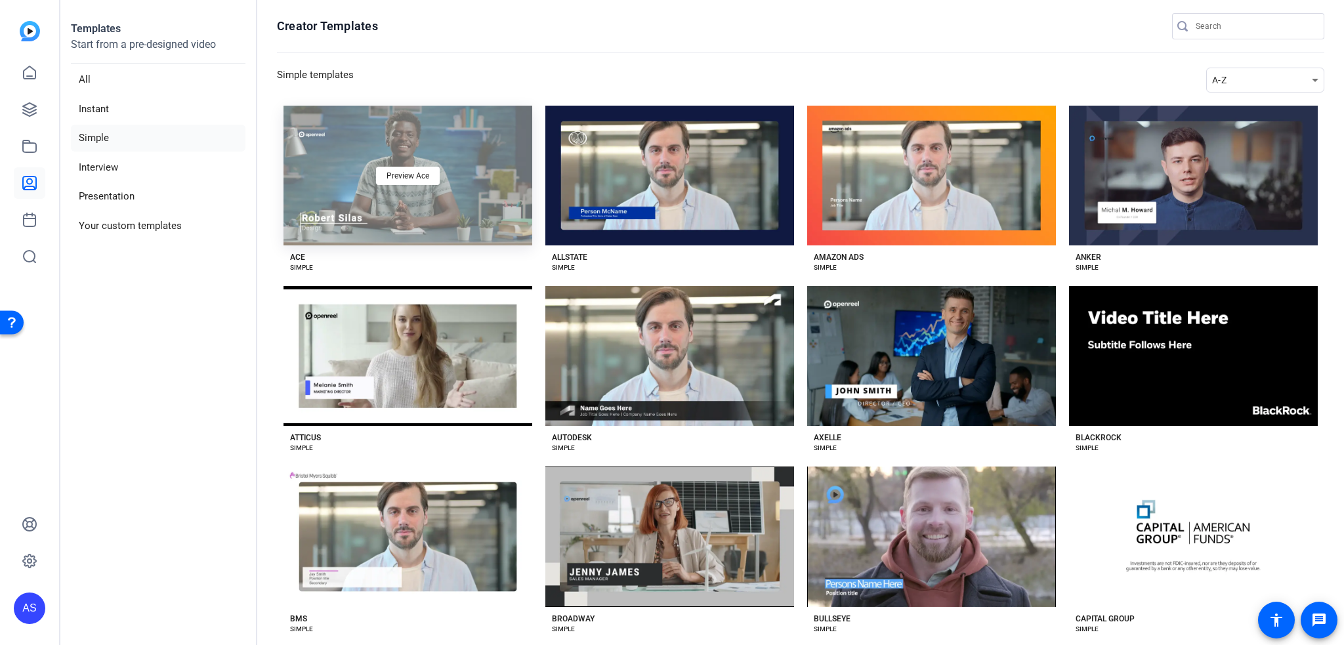
click at [464, 176] on div "Preview Ace" at bounding box center [407, 176] width 249 height 140
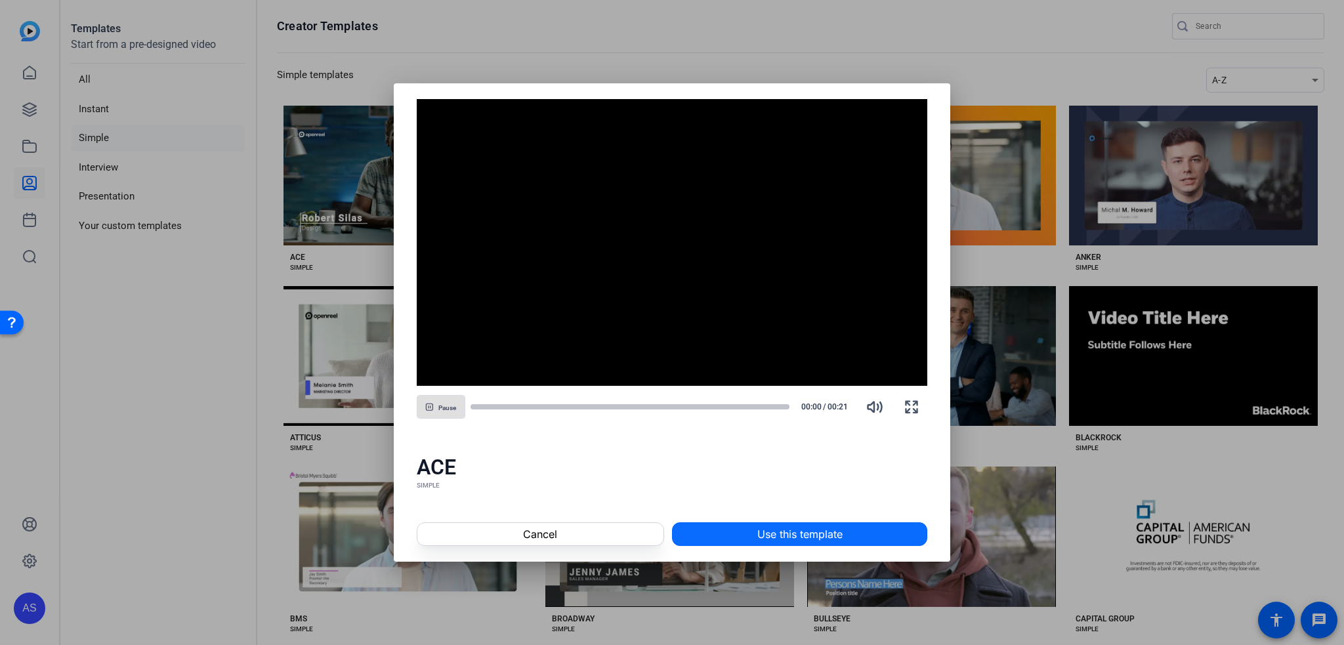
click at [808, 526] on span "Use this template" at bounding box center [799, 534] width 85 height 16
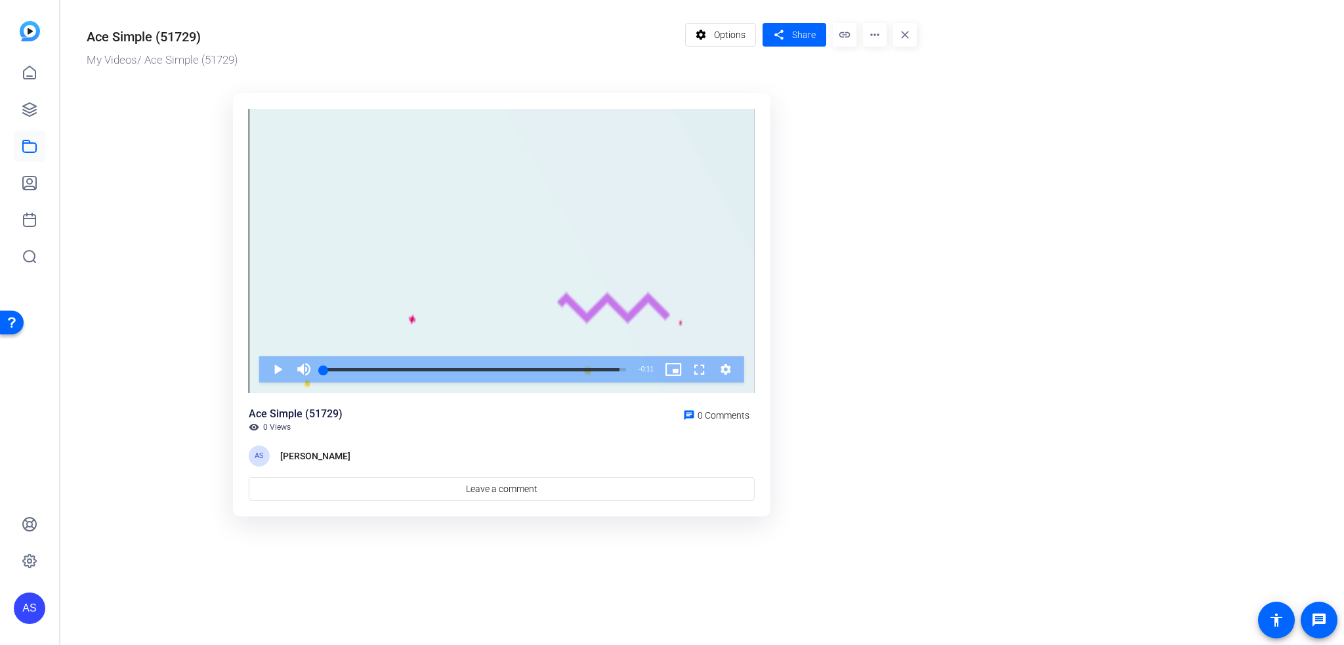
click at [882, 33] on mat-icon "more_horiz" at bounding box center [875, 35] width 24 height 24
click at [890, 128] on span "Download" at bounding box center [900, 124] width 54 height 16
